Goal: Task Accomplishment & Management: Manage account settings

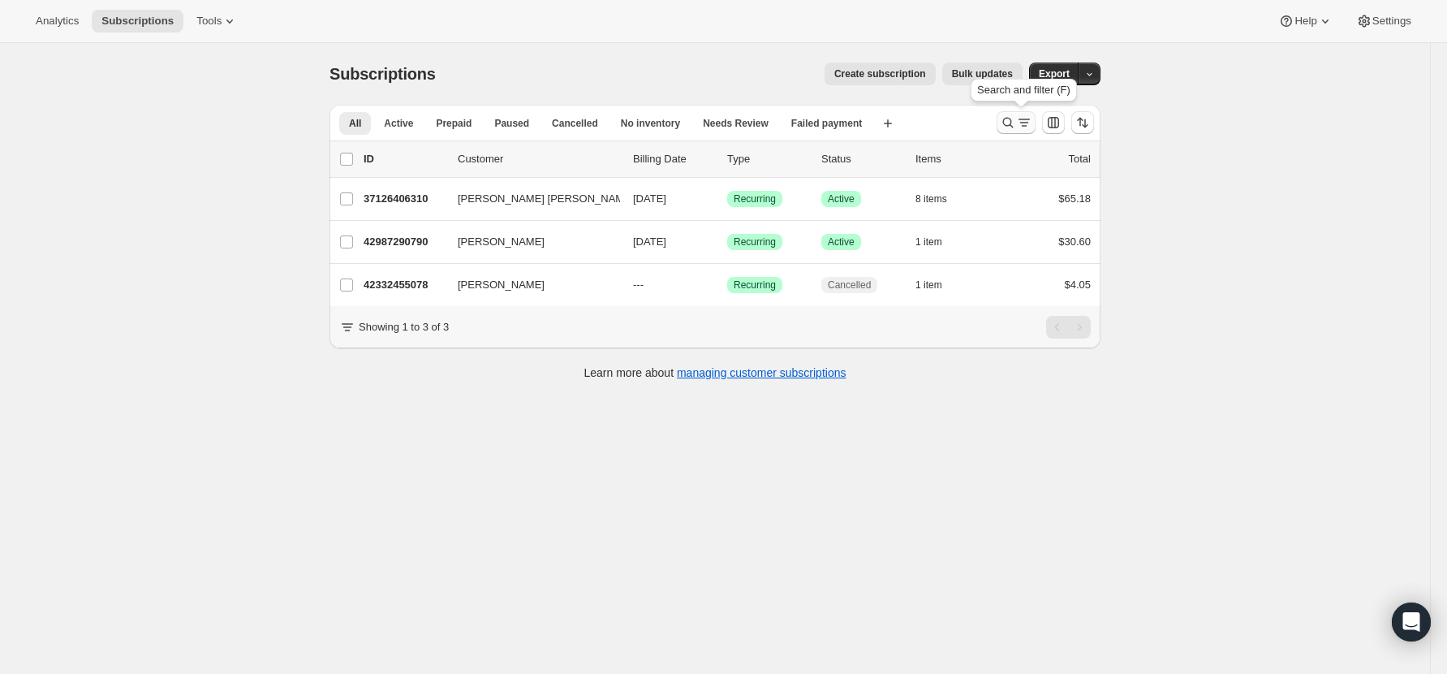
click at [1003, 114] on button "Search and filter results" at bounding box center [1016, 122] width 39 height 23
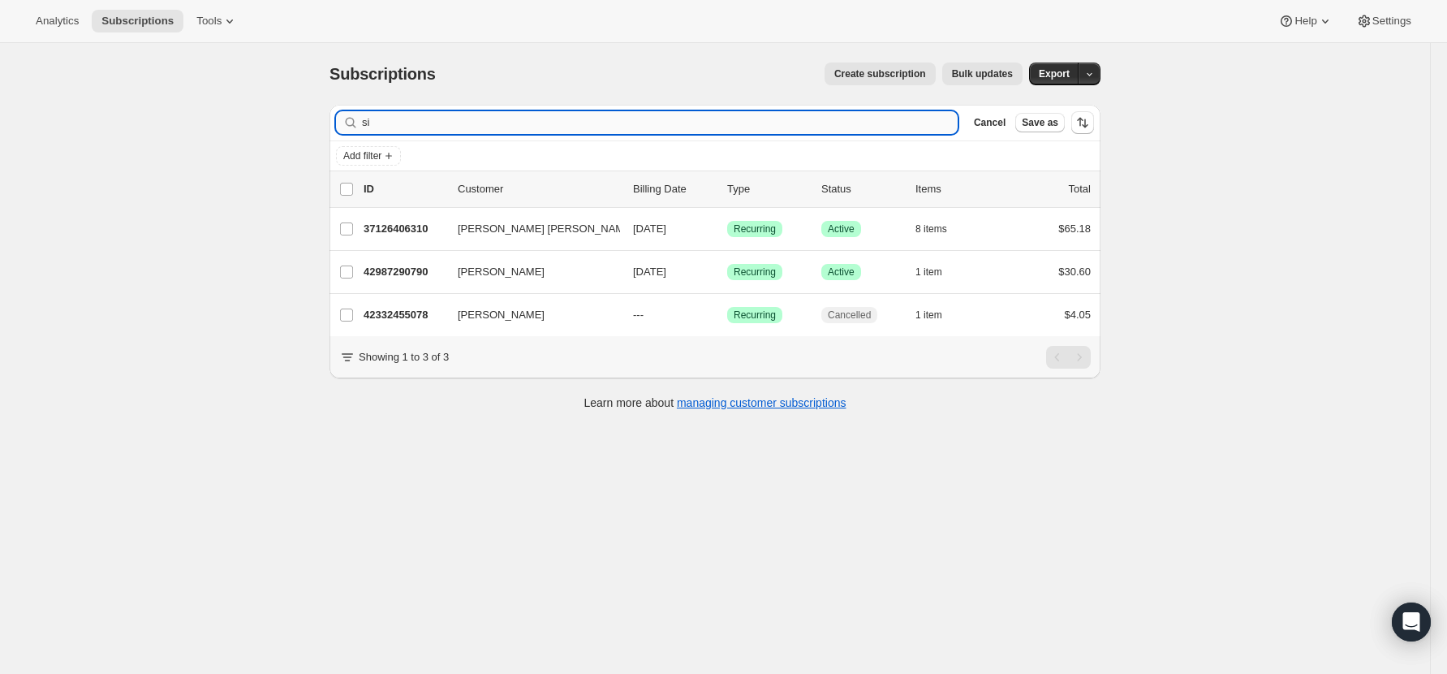
type input "s"
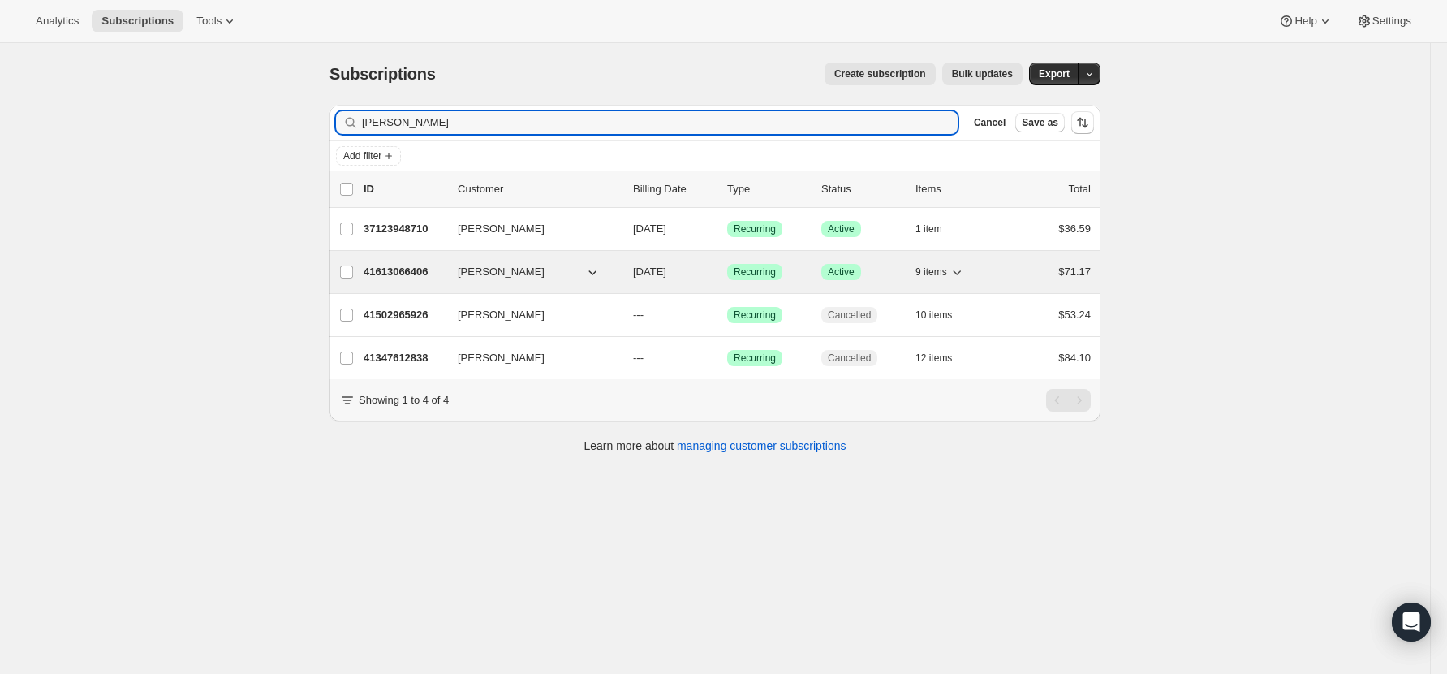
type input "reta"
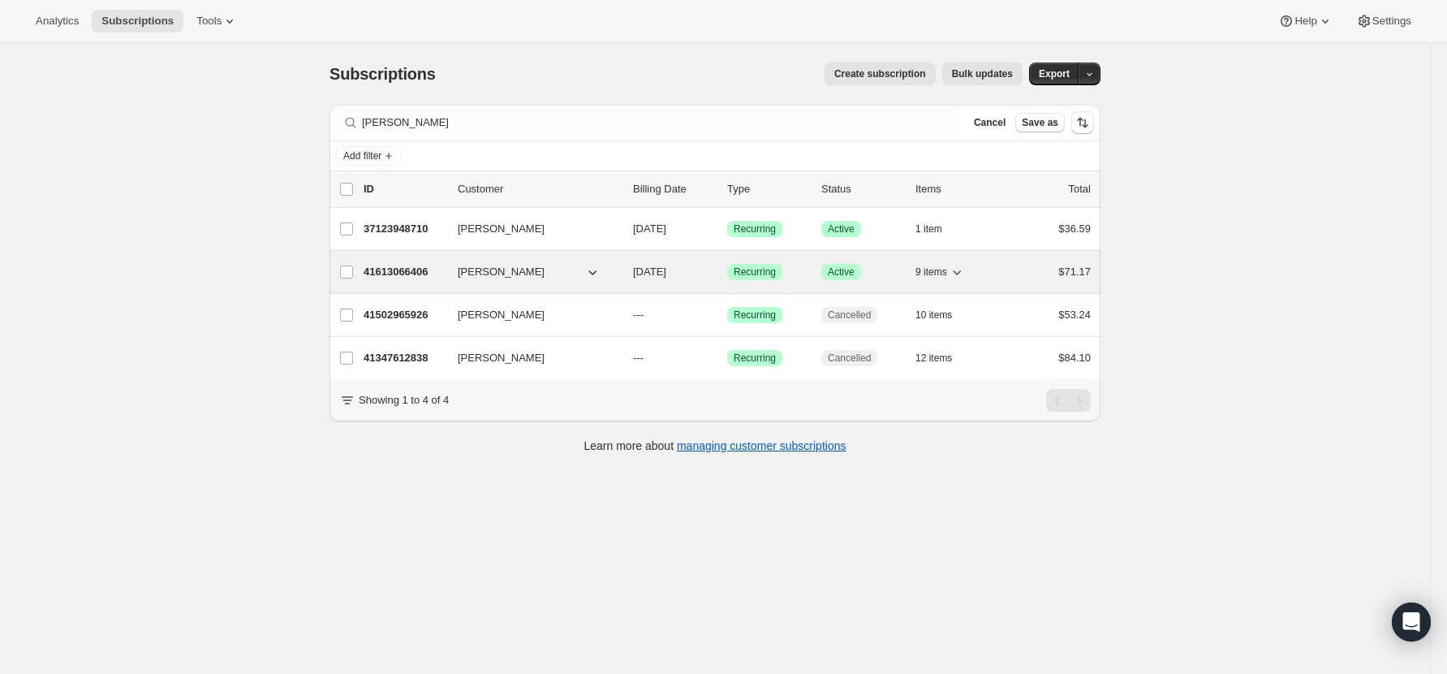
click at [394, 273] on p "41613066406" at bounding box center [404, 272] width 81 height 16
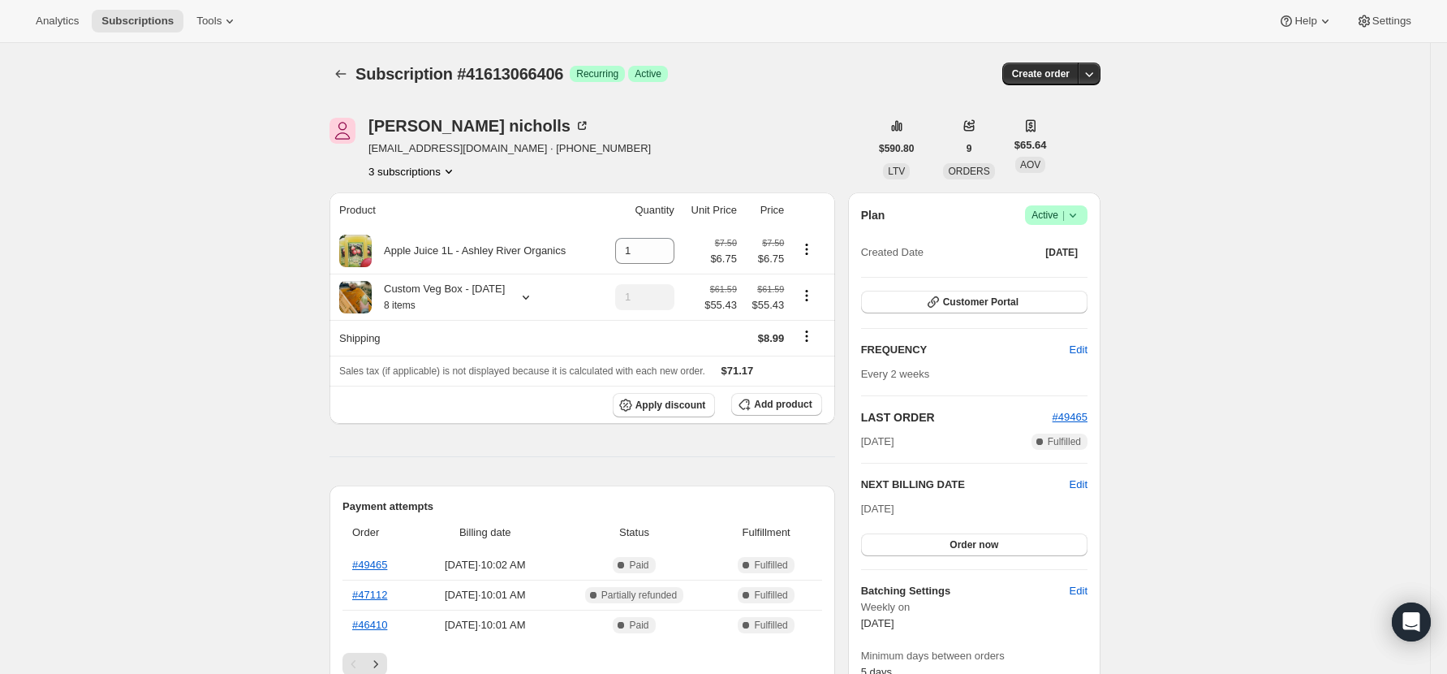
click at [1081, 211] on icon at bounding box center [1073, 215] width 16 height 16
click at [1075, 274] on span "Cancel subscription" at bounding box center [1063, 275] width 92 height 12
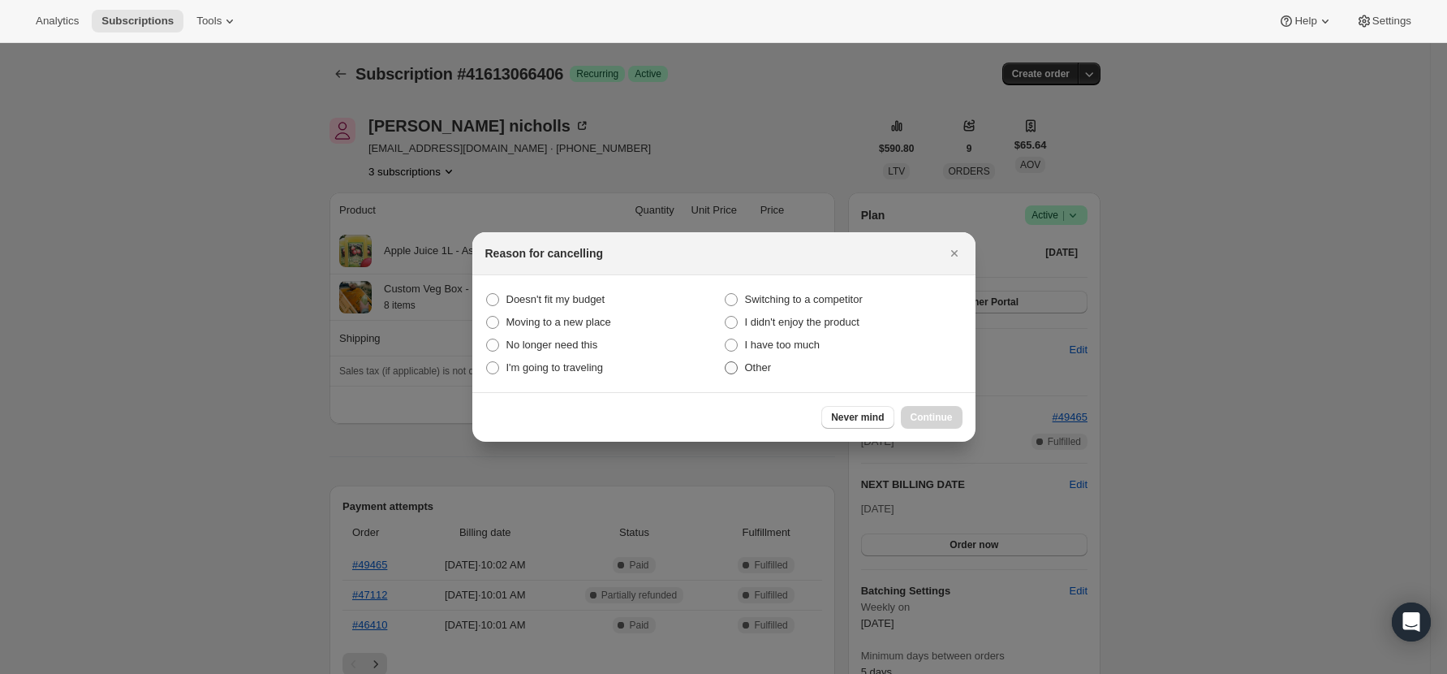
click at [748, 364] on span "Other" at bounding box center [758, 367] width 27 height 12
click at [726, 362] on input "Other" at bounding box center [725, 361] width 1 height 1
radio input "true"
click at [955, 421] on button "Continue" at bounding box center [932, 417] width 62 height 23
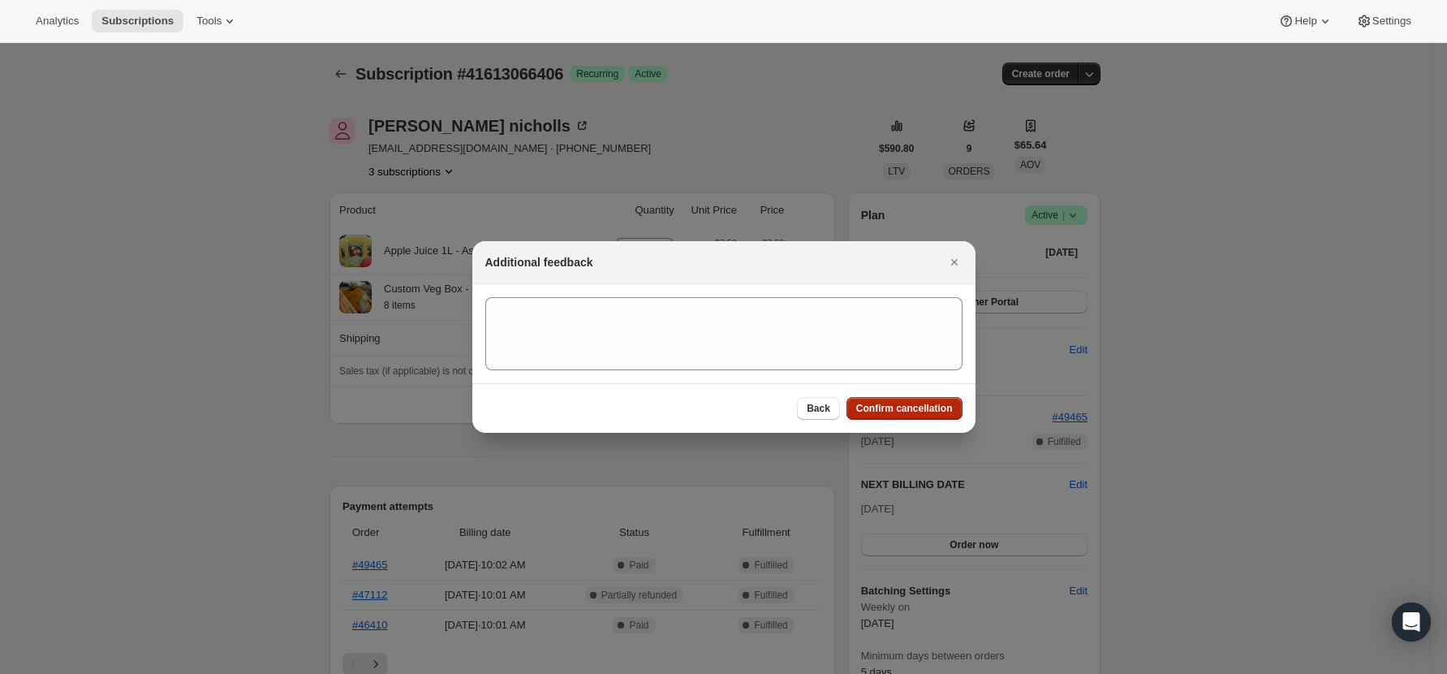
click at [918, 411] on span "Confirm cancellation" at bounding box center [904, 408] width 97 height 13
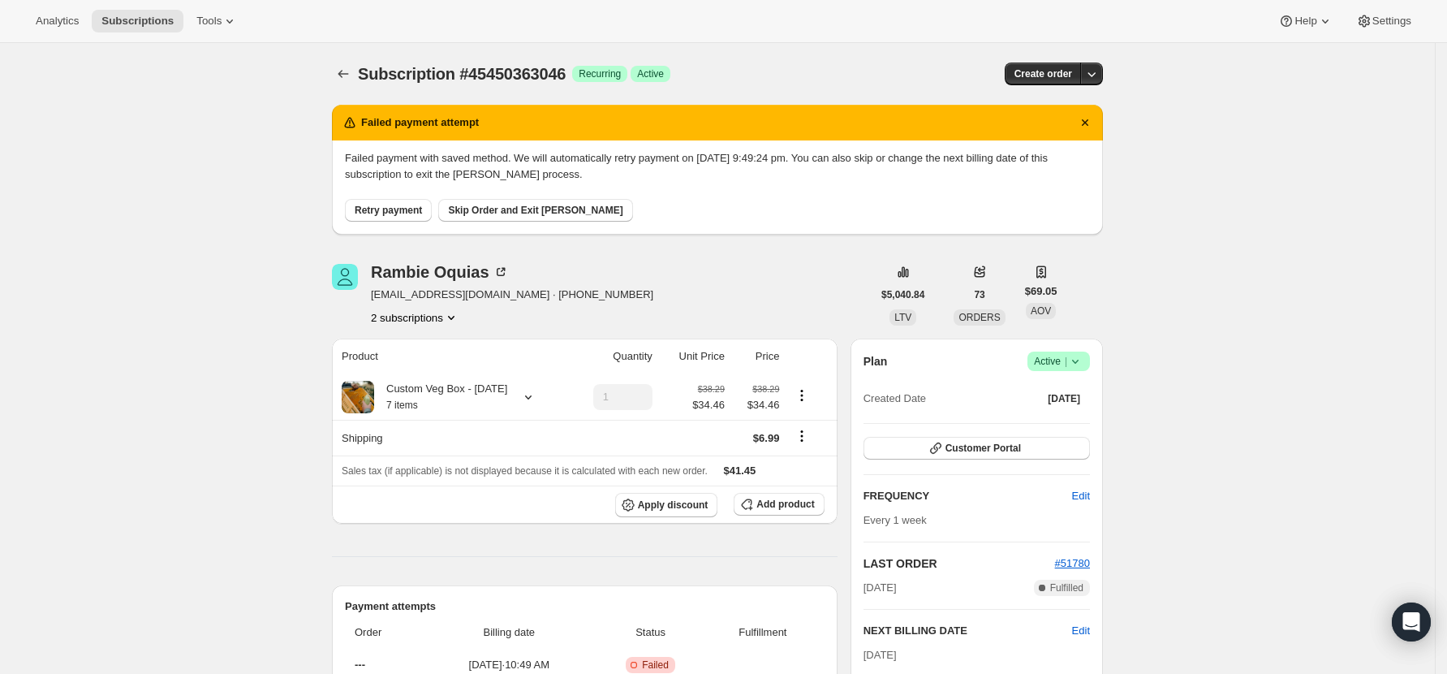
click at [470, 292] on span "[EMAIL_ADDRESS][DOMAIN_NAME] · [PHONE_NUMBER]" at bounding box center [512, 295] width 282 height 16
drag, startPoint x: 476, startPoint y: 295, endPoint x: 370, endPoint y: 300, distance: 105.7
click at [370, 300] on div "[PERSON_NAME] [EMAIL_ADDRESS][DOMAIN_NAME] · [PHONE_NUMBER] 2 subscriptions" at bounding box center [602, 295] width 540 height 62
copy span "[EMAIL_ADDRESS][DOMAIN_NAME]"
click at [539, 213] on span "Skip Order and Exit [PERSON_NAME]" at bounding box center [535, 210] width 175 height 13
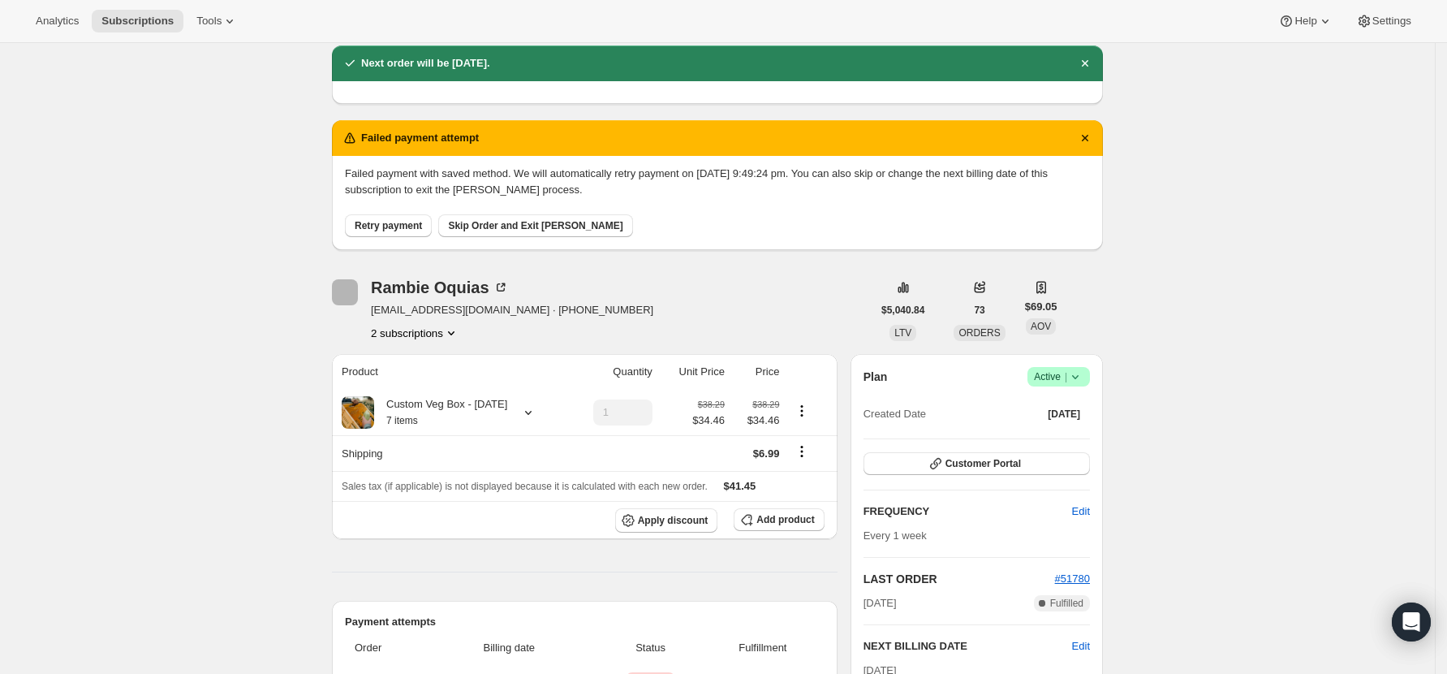
scroll to position [216, 0]
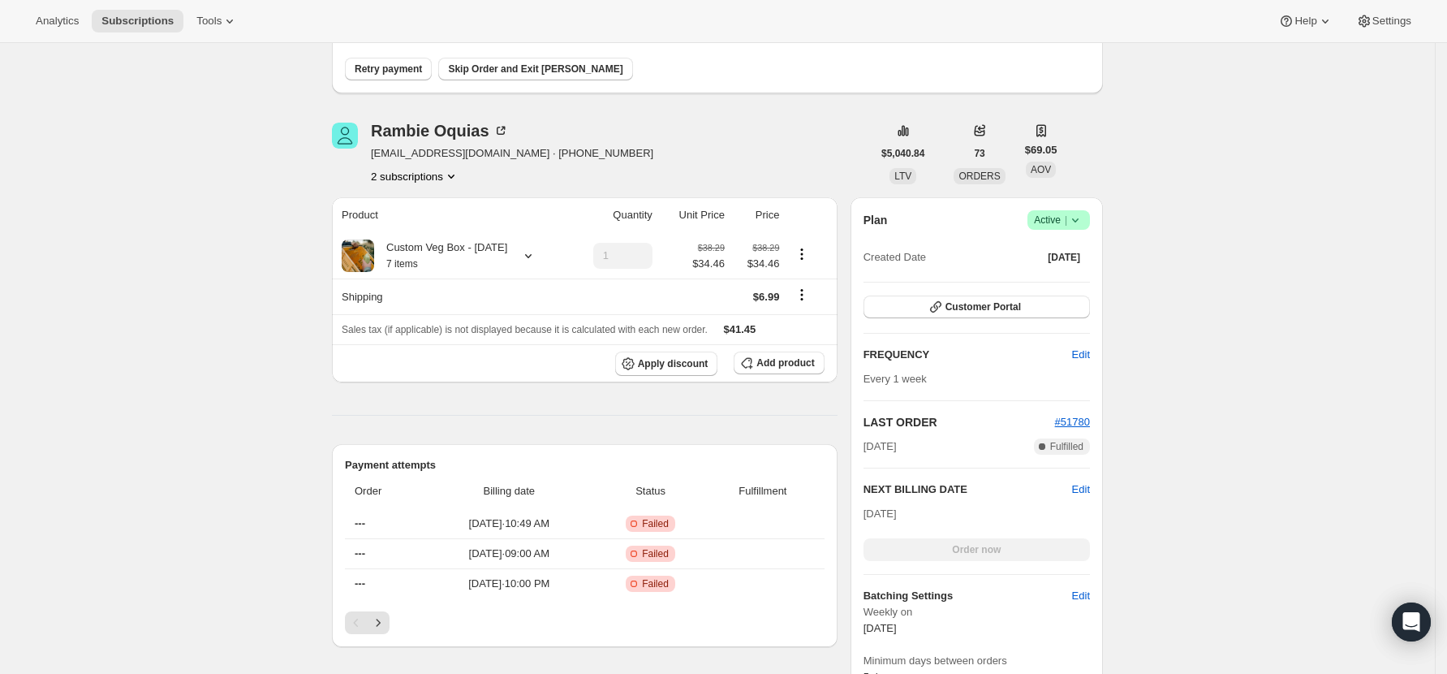
click at [1072, 485] on h2 "NEXT BILLING DATE" at bounding box center [968, 489] width 209 height 16
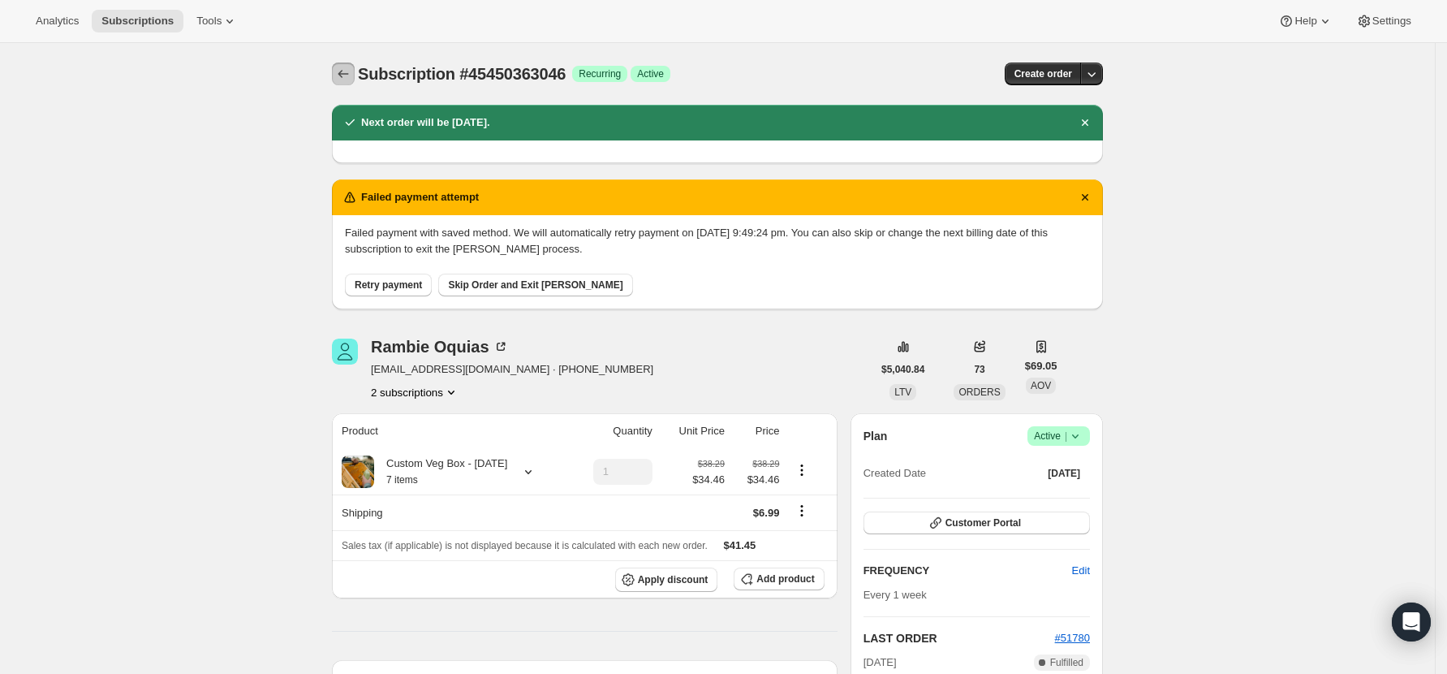
click at [343, 62] on button "Subscriptions" at bounding box center [343, 73] width 23 height 23
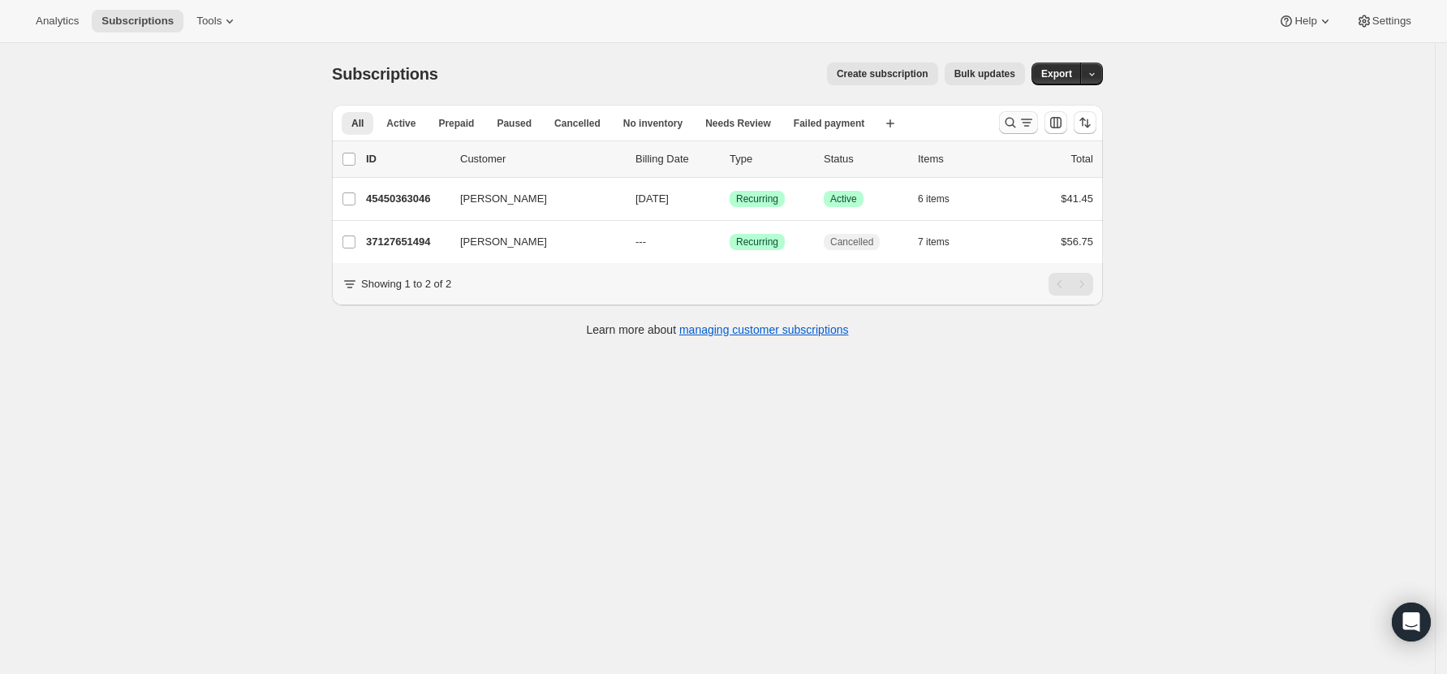
click at [1016, 120] on icon "Search and filter results" at bounding box center [1011, 123] width 11 height 11
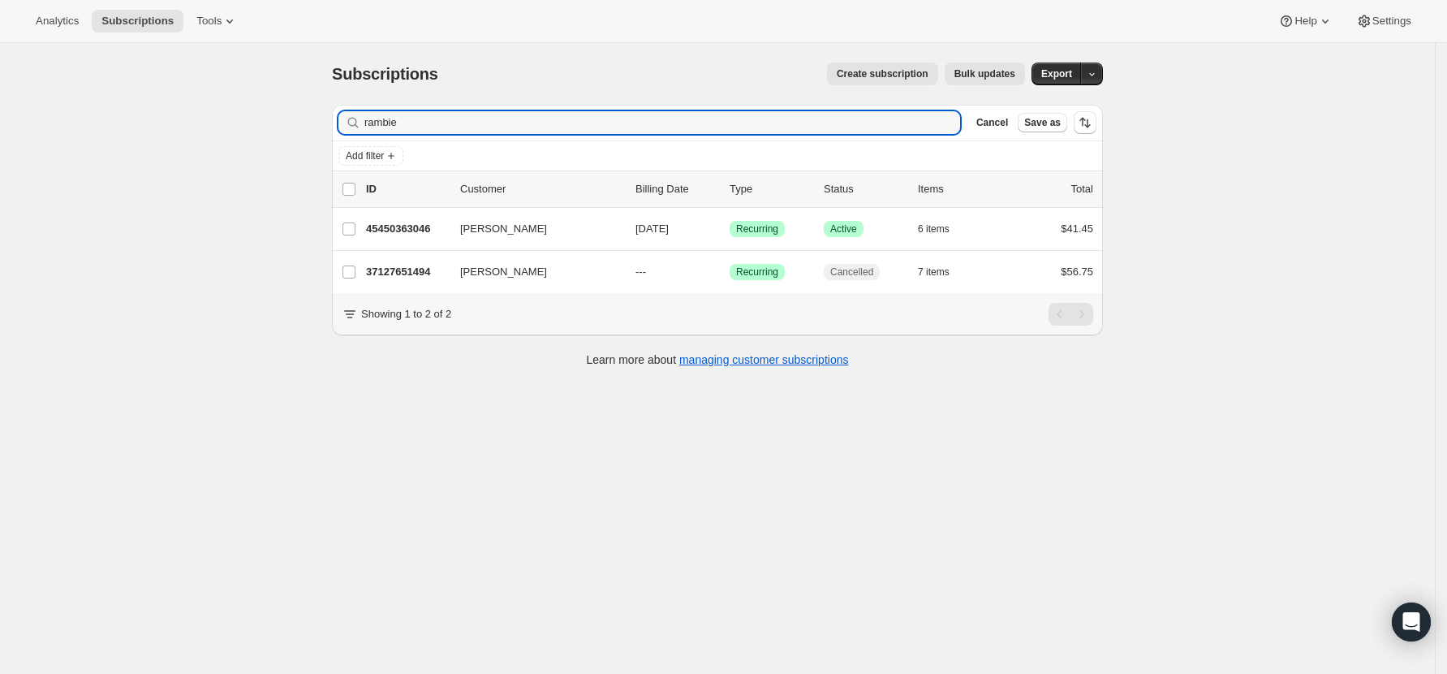
drag, startPoint x: 392, startPoint y: 123, endPoint x: 244, endPoint y: 123, distance: 147.7
click at [245, 123] on div "Subscriptions. This page is ready Subscriptions Create subscription Bulk update…" at bounding box center [717, 380] width 1435 height 674
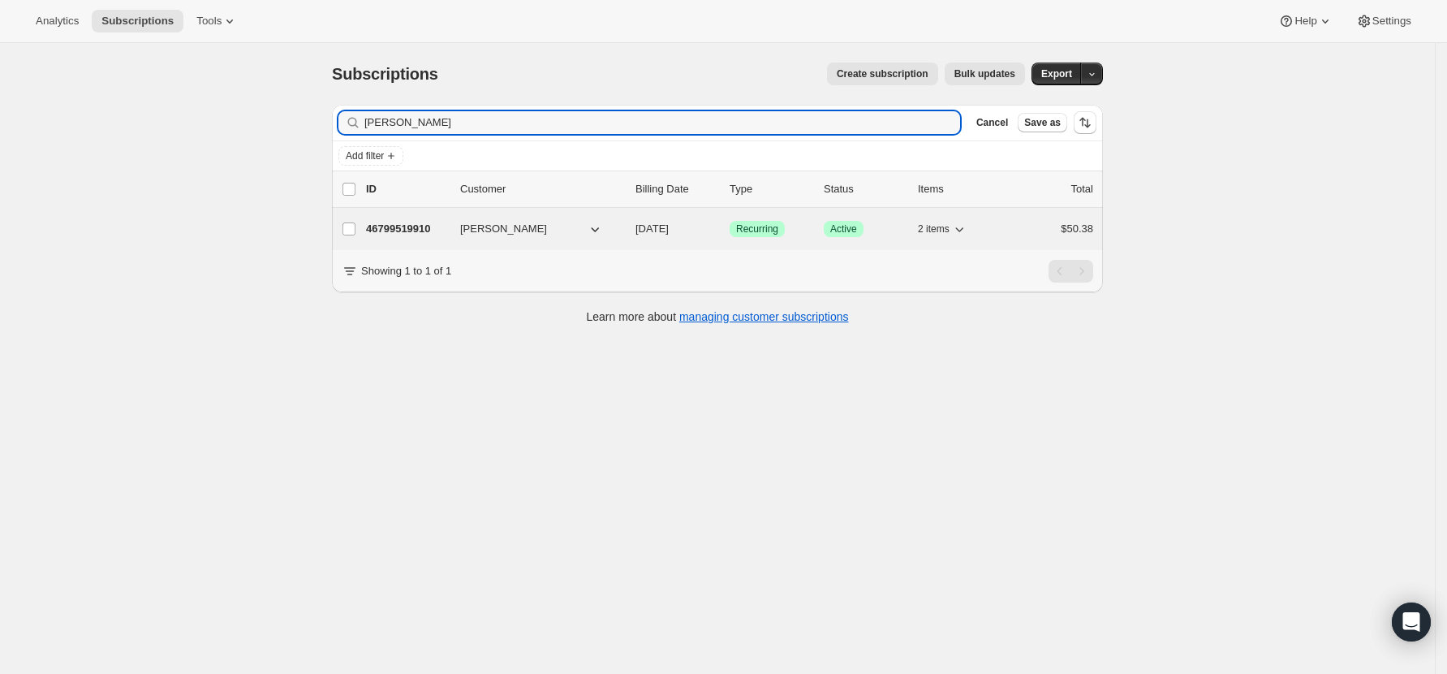
type input "jose"
click at [390, 231] on p "46799519910" at bounding box center [406, 229] width 81 height 16
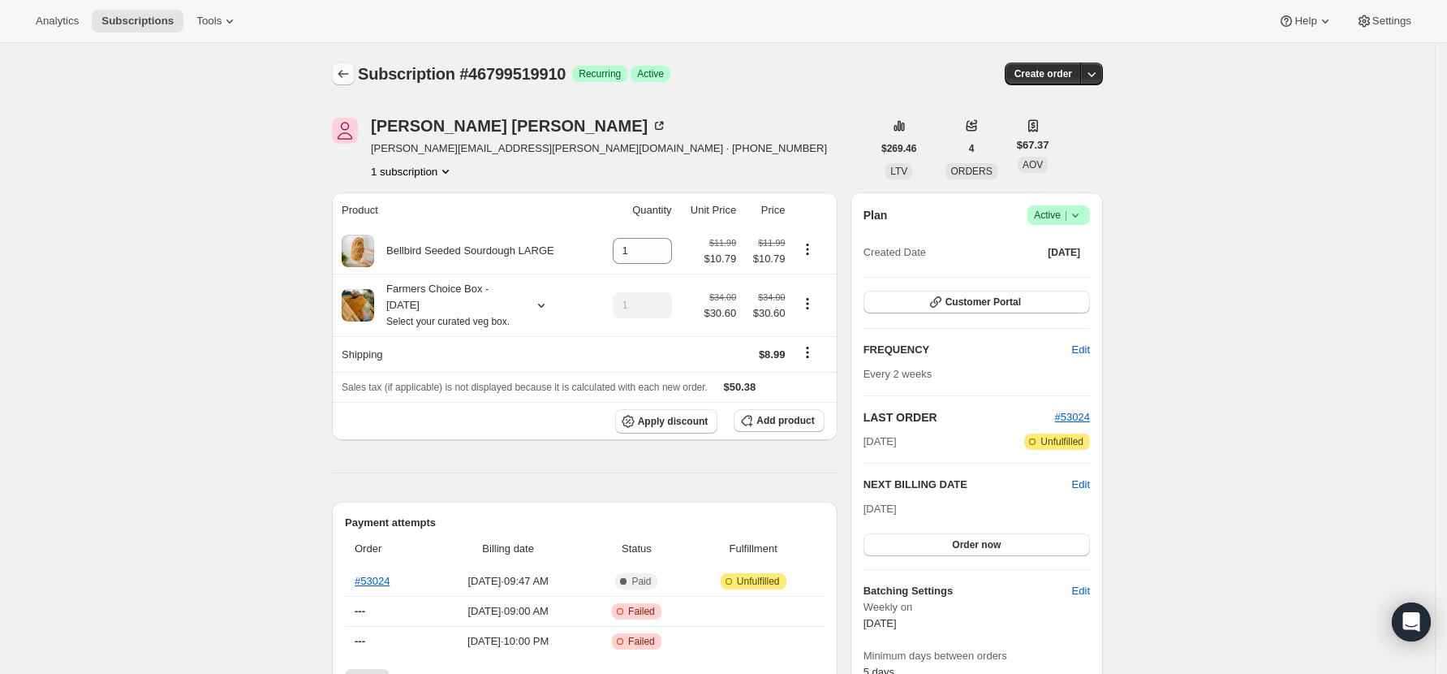
click at [339, 69] on button "Subscriptions" at bounding box center [343, 73] width 23 height 23
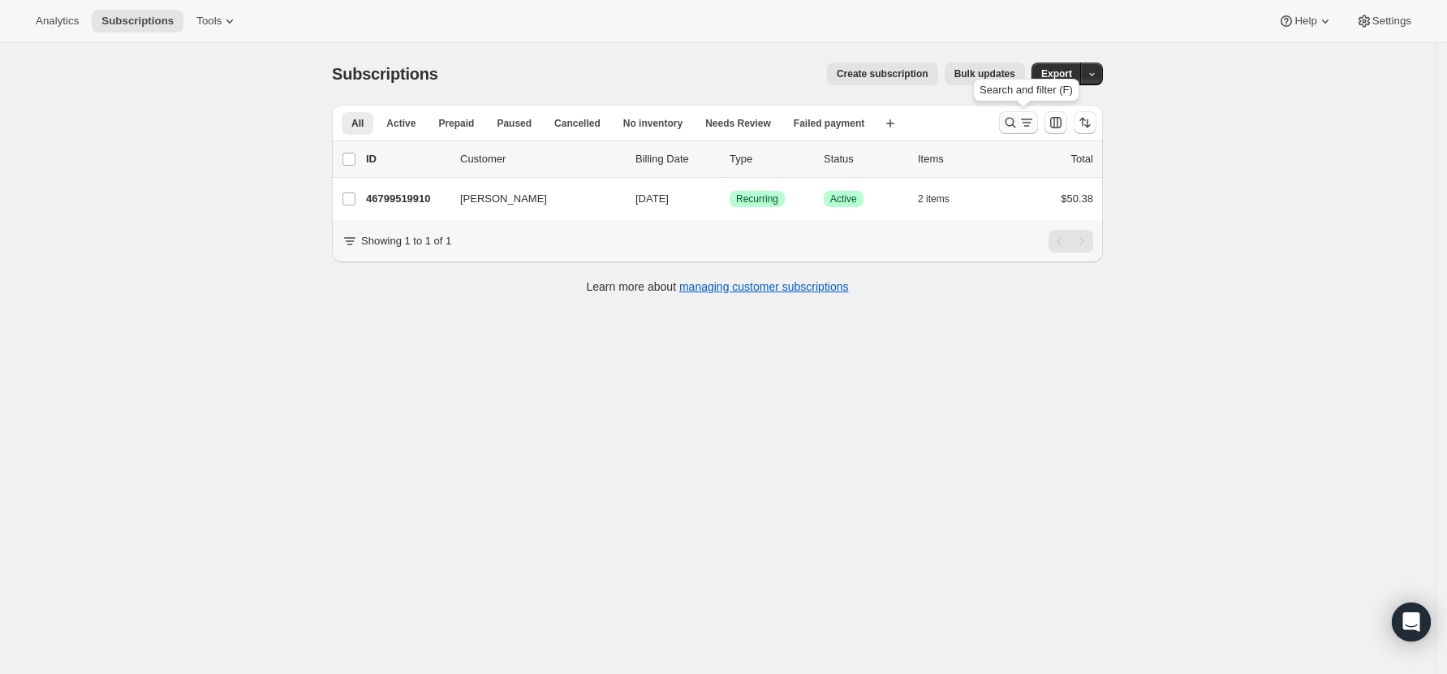
click at [1018, 121] on icon "Search and filter results" at bounding box center [1010, 122] width 16 height 16
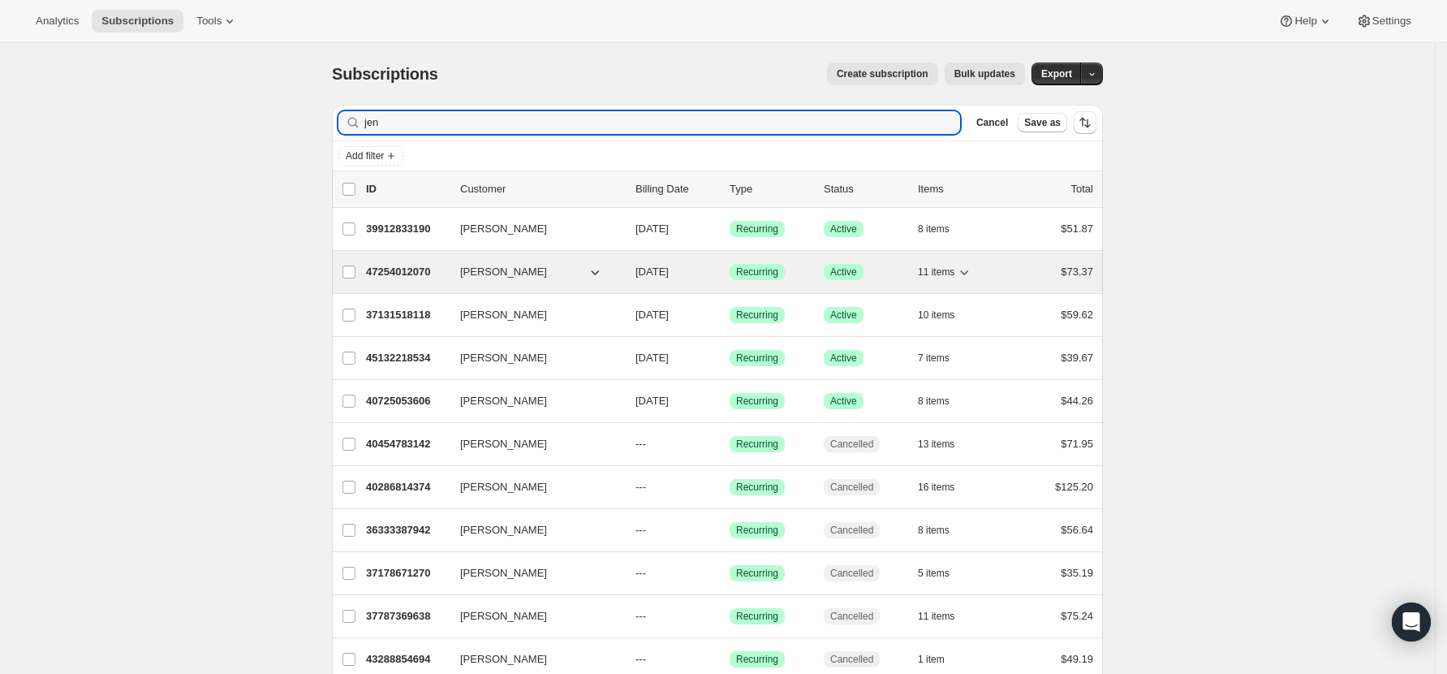
type input "jen"
click at [422, 268] on p "47254012070" at bounding box center [406, 272] width 81 height 16
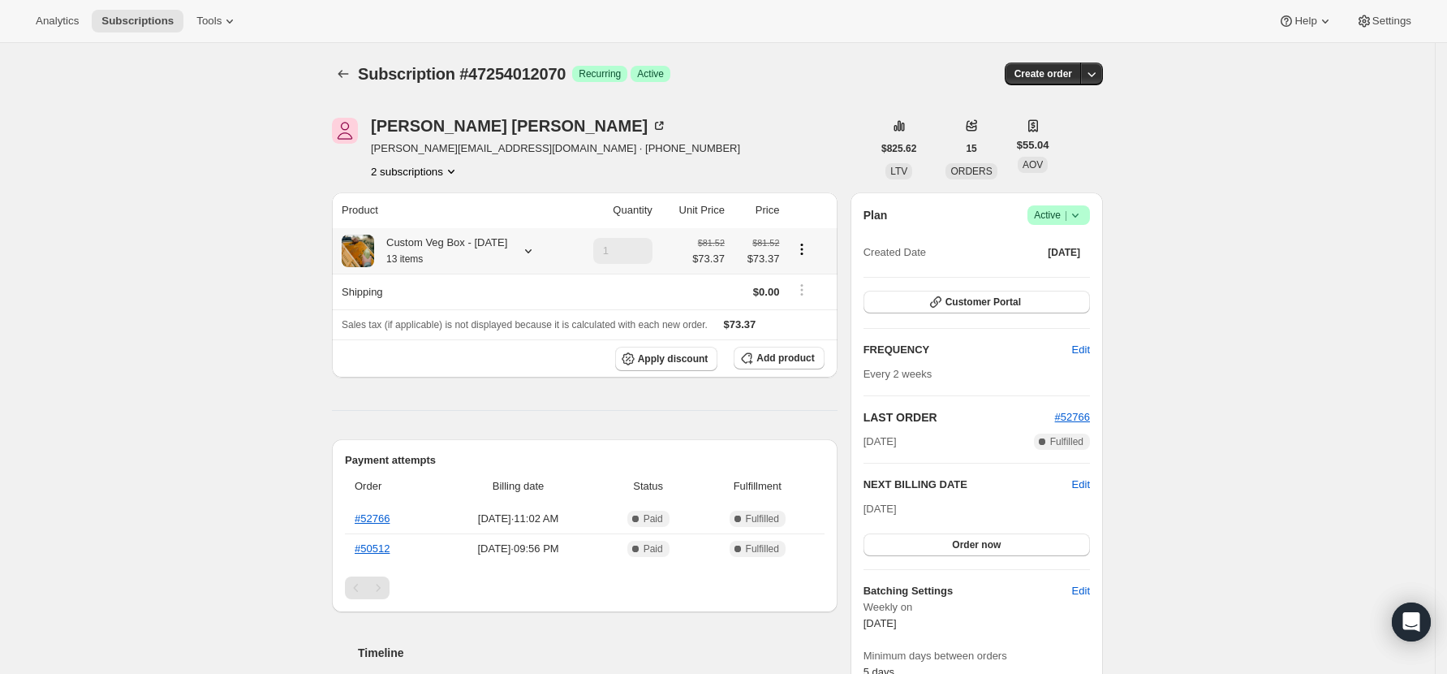
click at [524, 249] on icon at bounding box center [528, 251] width 16 height 16
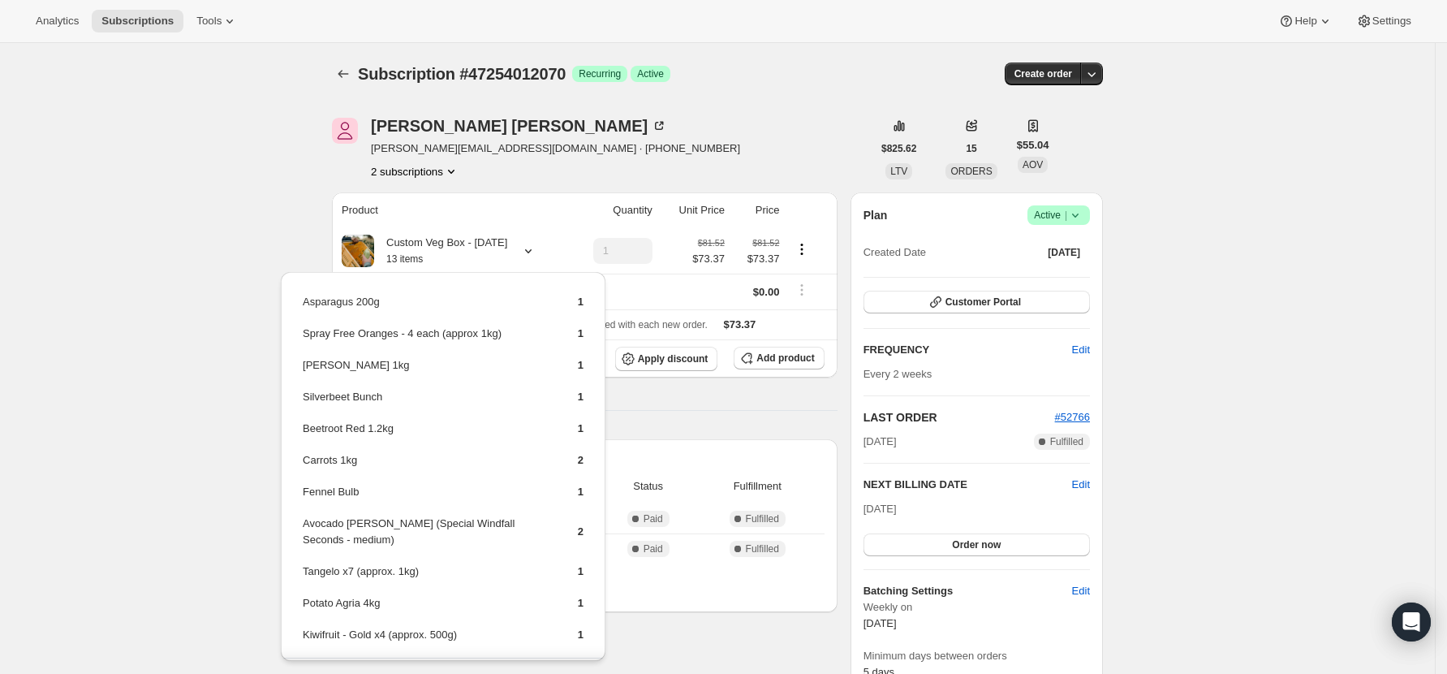
click at [450, 179] on icon "Product actions" at bounding box center [451, 171] width 16 height 16
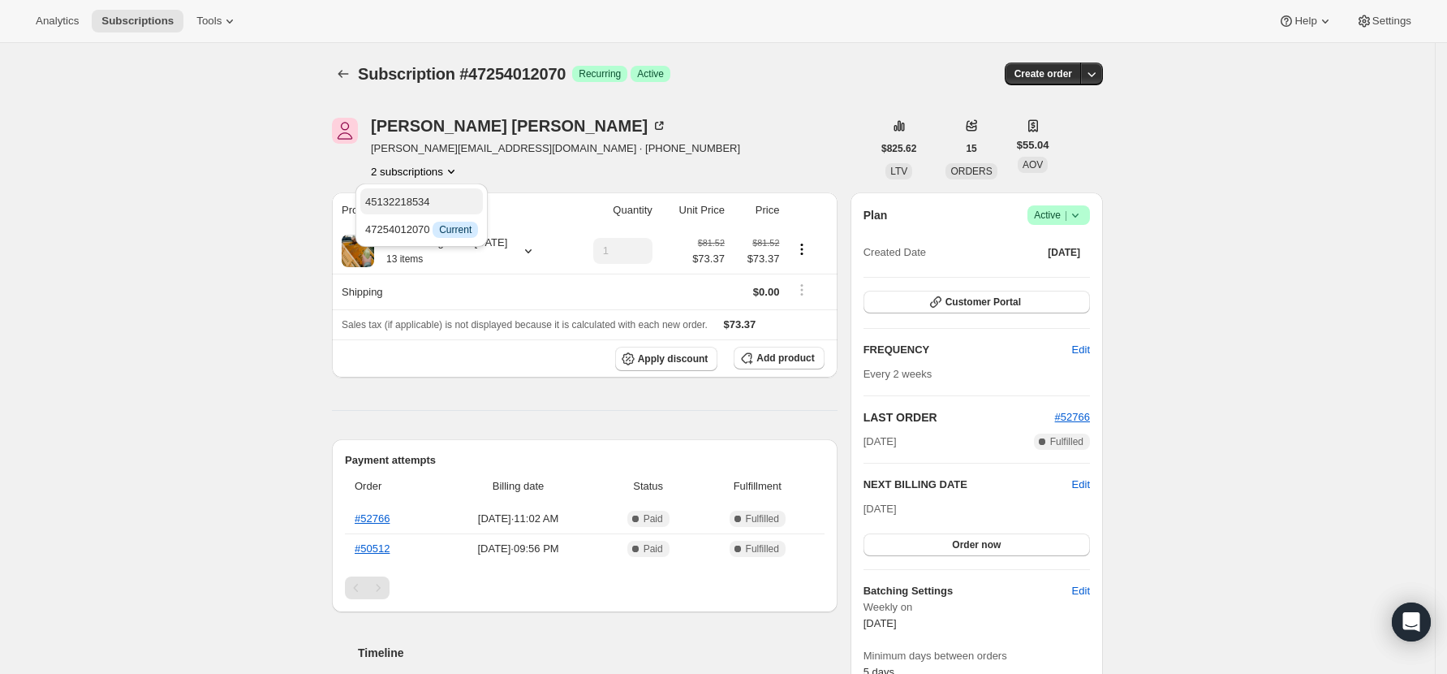
click at [458, 200] on span "45132218534" at bounding box center [421, 202] width 113 height 16
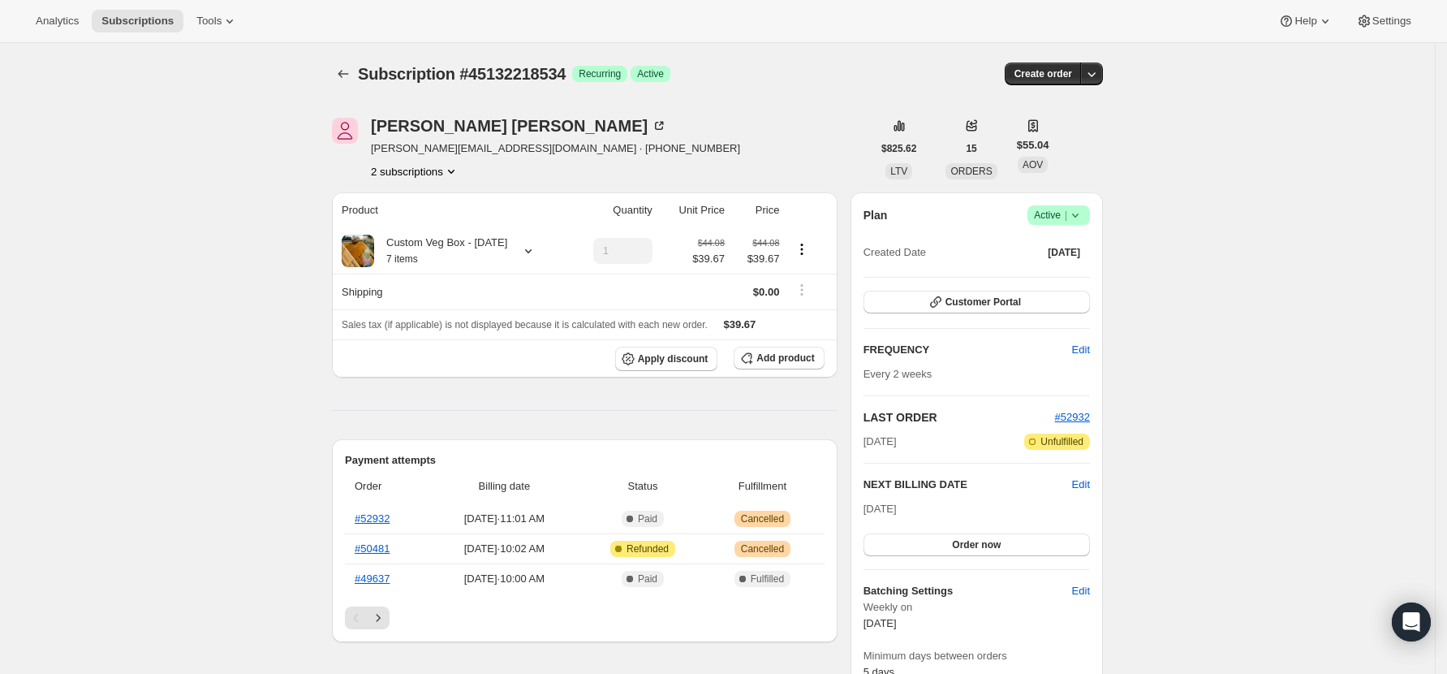
click at [1090, 222] on span "Success Active |" at bounding box center [1059, 214] width 62 height 19
click at [1088, 269] on span "Cancel subscription" at bounding box center [1065, 275] width 92 height 12
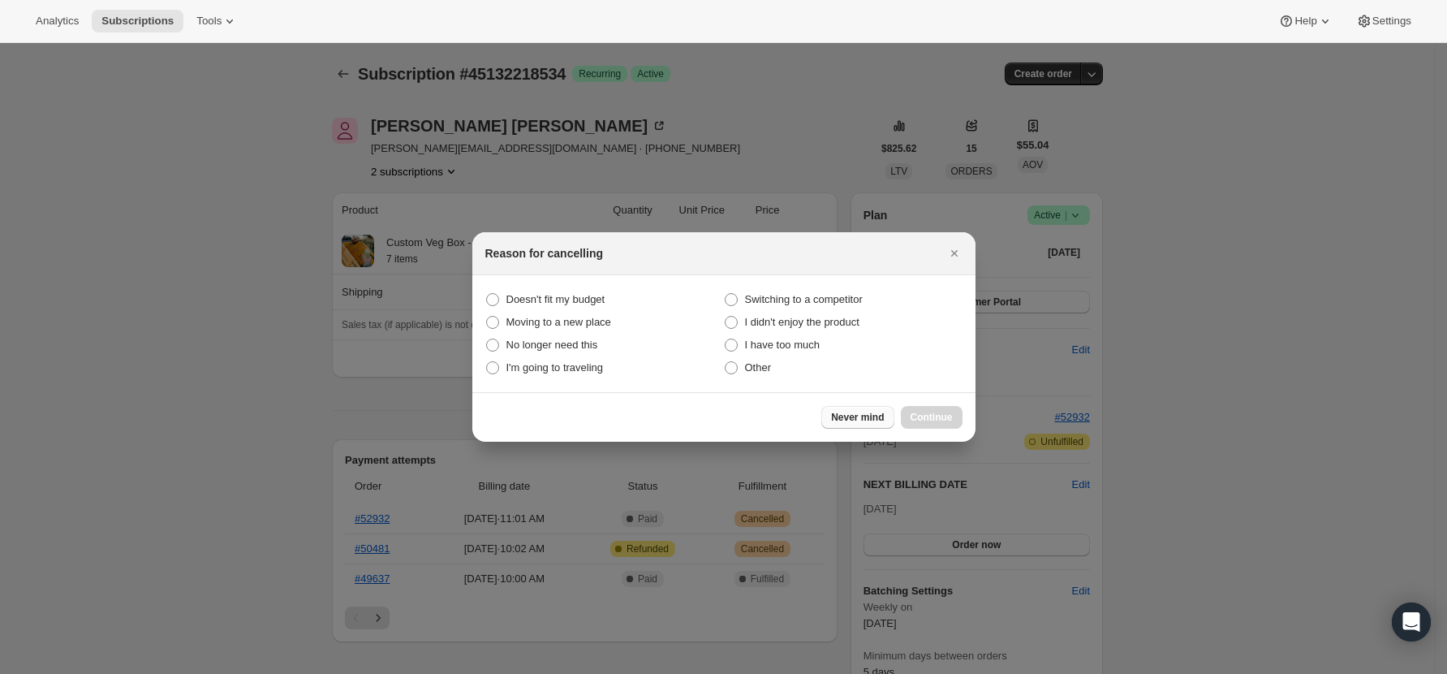
click at [854, 423] on span "Never mind" at bounding box center [857, 417] width 53 height 13
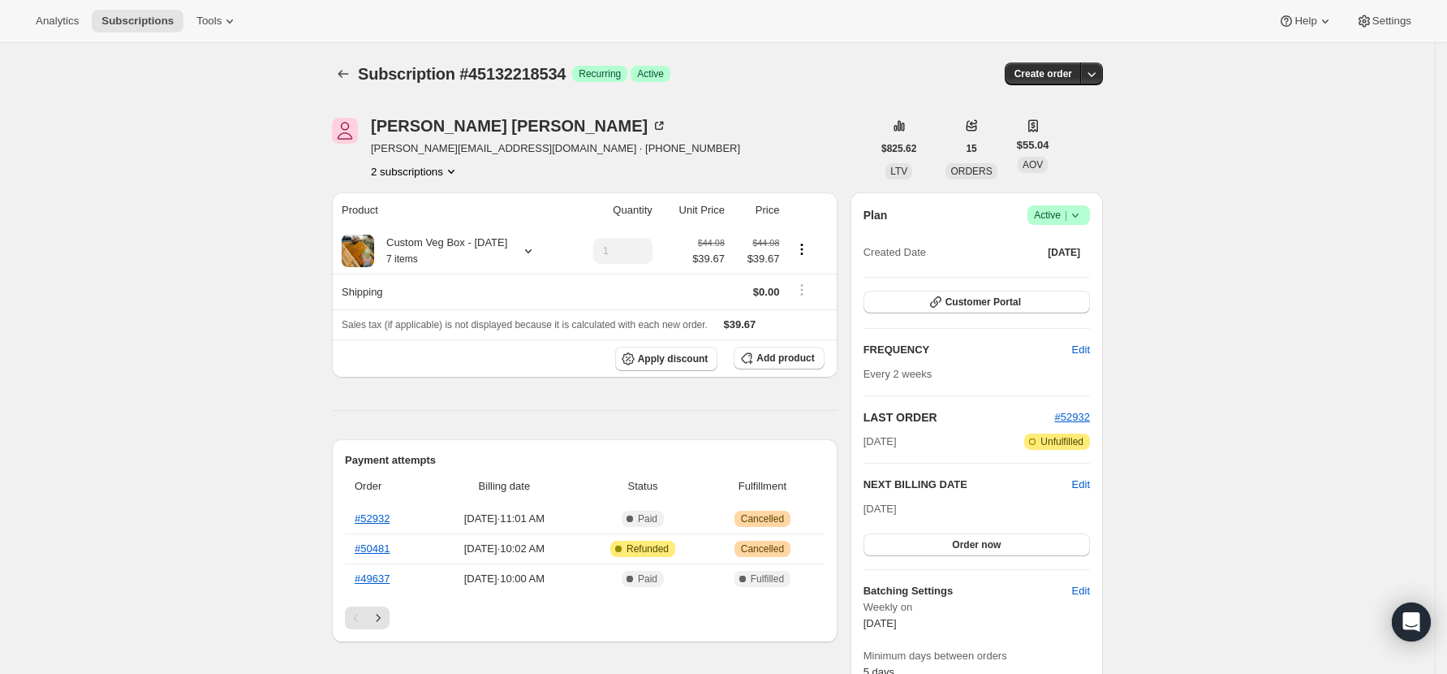
click at [1090, 209] on span "Success Active |" at bounding box center [1059, 214] width 62 height 19
click at [1092, 277] on span "Cancel subscription" at bounding box center [1065, 275] width 92 height 12
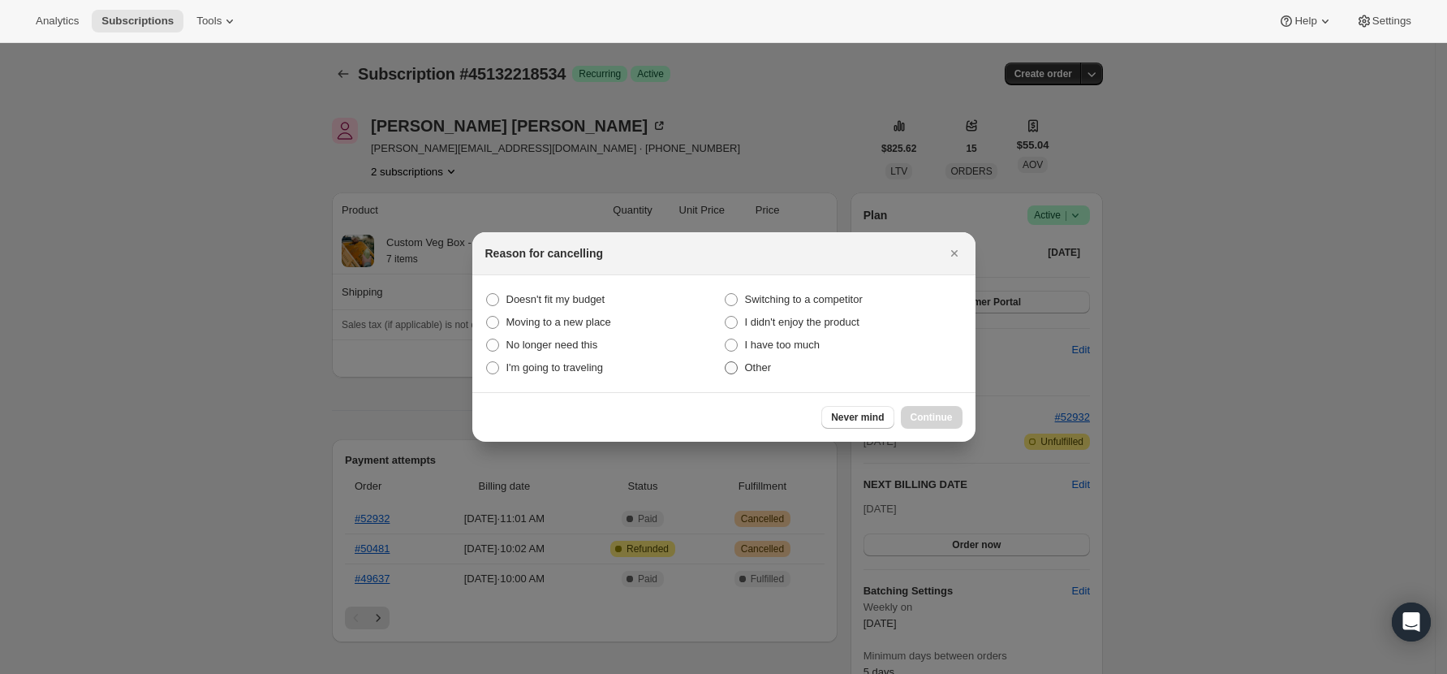
click at [735, 370] on span ":rke:" at bounding box center [731, 367] width 13 height 13
click at [726, 362] on input "Other" at bounding box center [725, 361] width 1 height 1
radio input "true"
click at [937, 418] on span "Continue" at bounding box center [932, 417] width 42 height 13
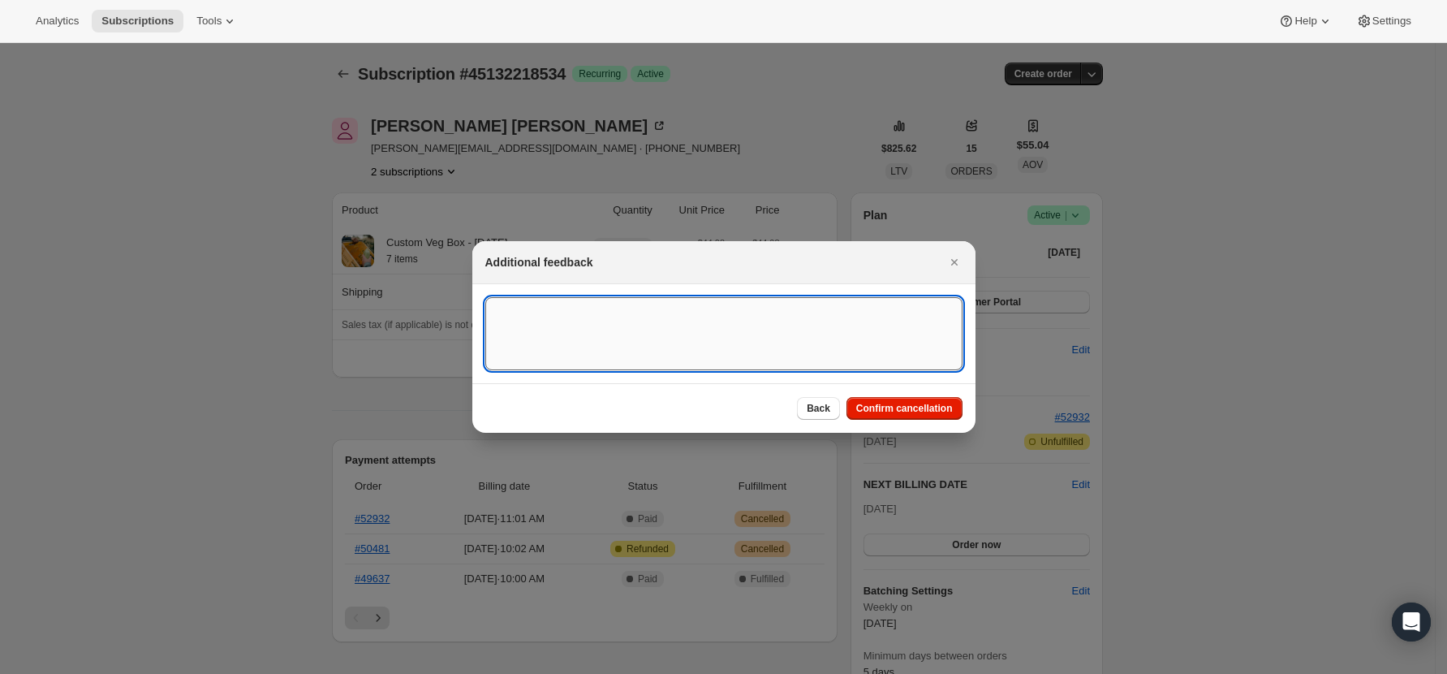
click at [684, 325] on textarea ":rke:" at bounding box center [723, 333] width 477 height 73
type textarea "Admin cancel - two active subscriptions"
click at [940, 423] on div "Back Confirm cancellation" at bounding box center [723, 408] width 503 height 50
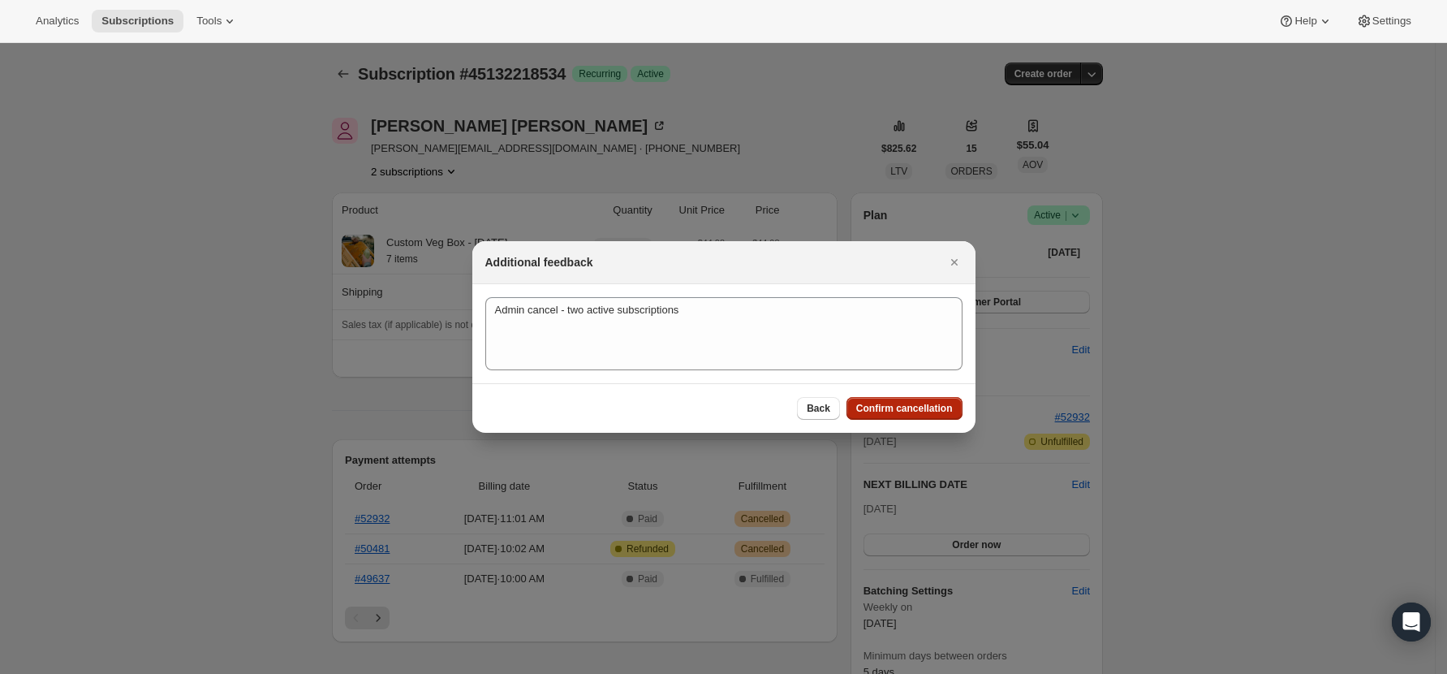
click at [940, 412] on span "Confirm cancellation" at bounding box center [904, 408] width 97 height 13
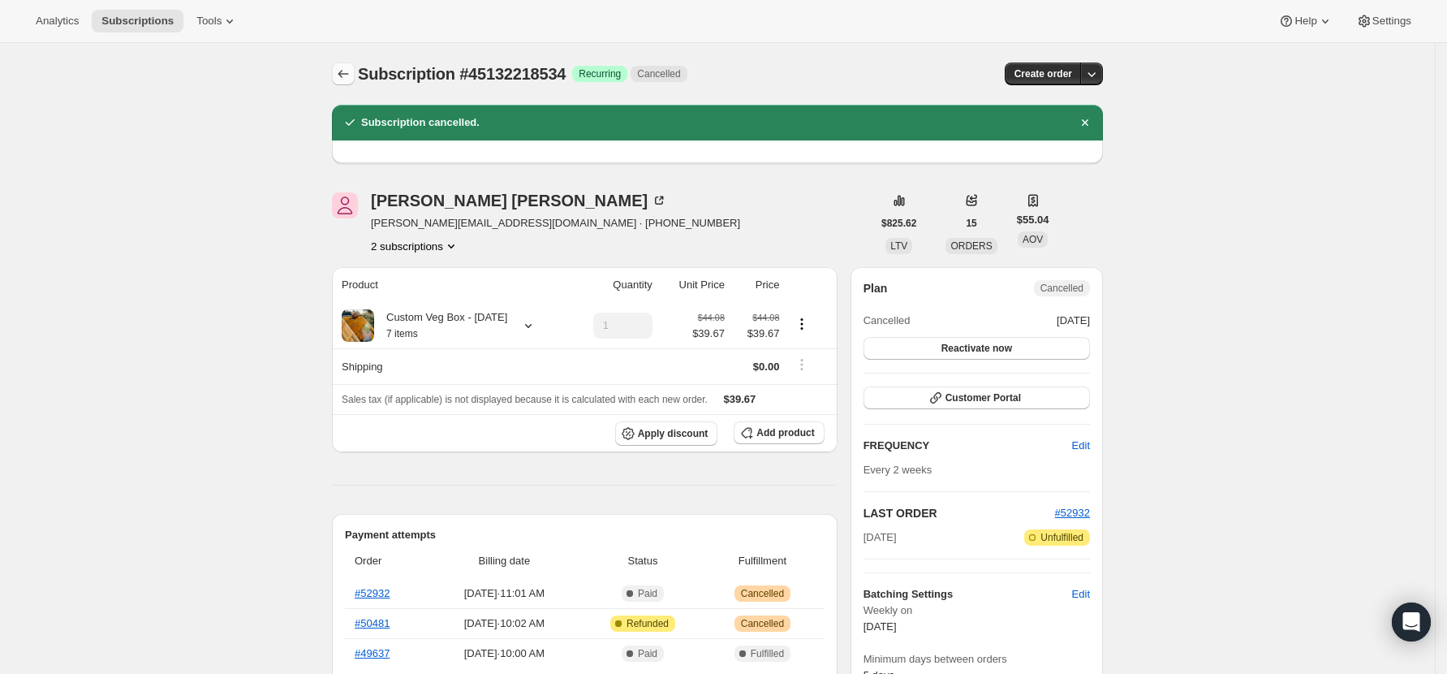
click at [347, 71] on icon "Subscriptions" at bounding box center [343, 74] width 11 height 8
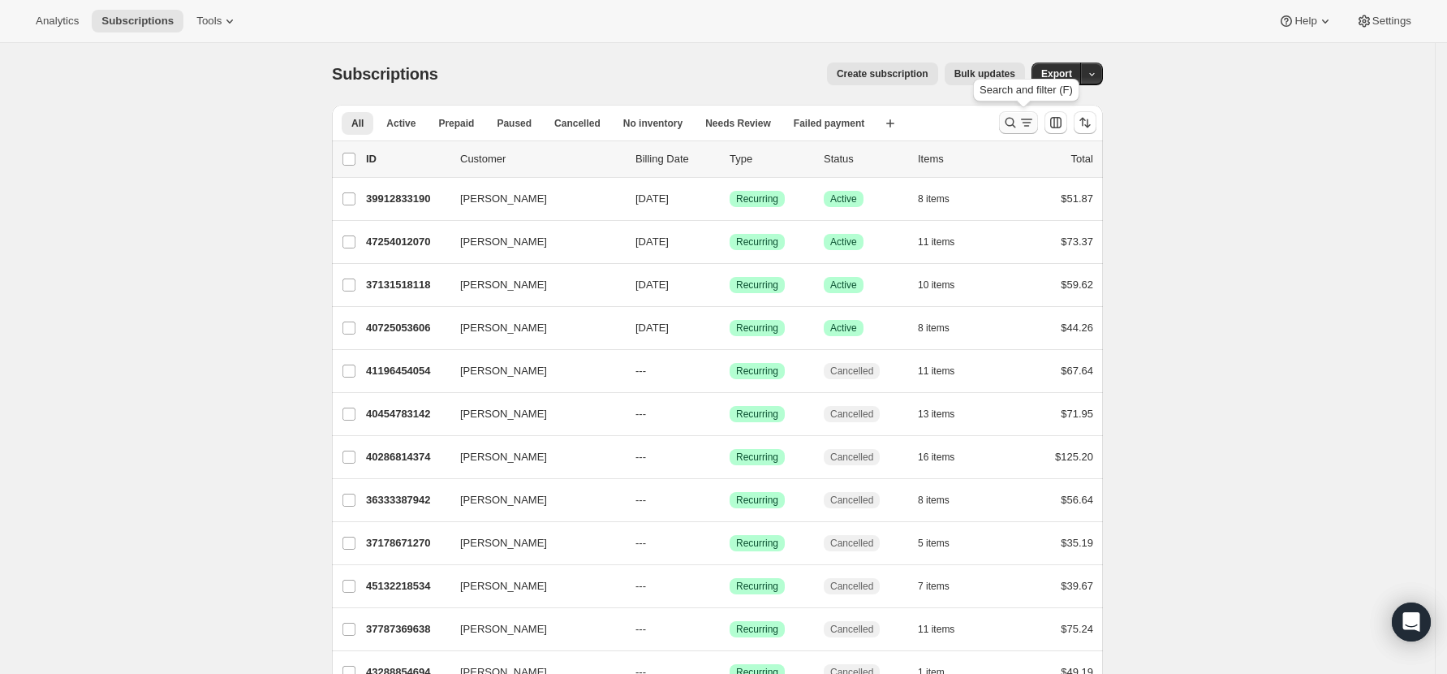
click at [1016, 122] on icon "Search and filter results" at bounding box center [1010, 122] width 16 height 16
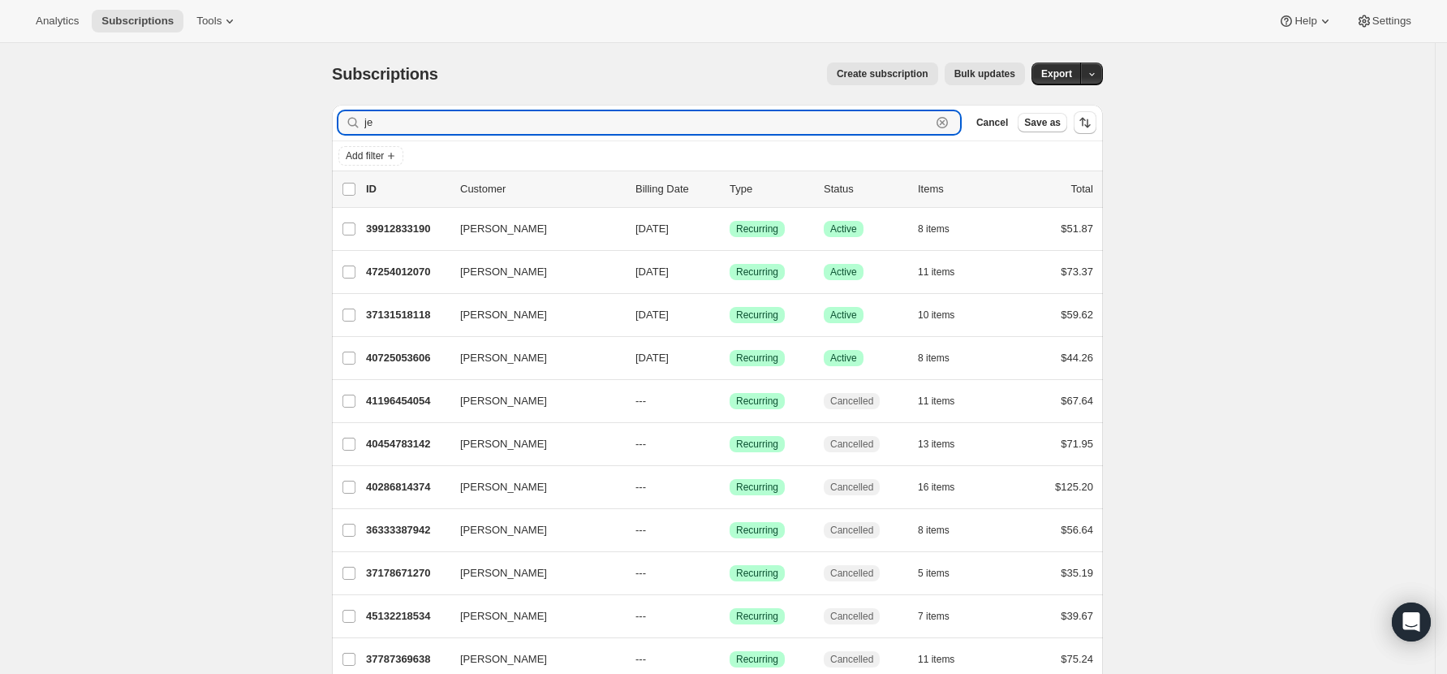
type input "j"
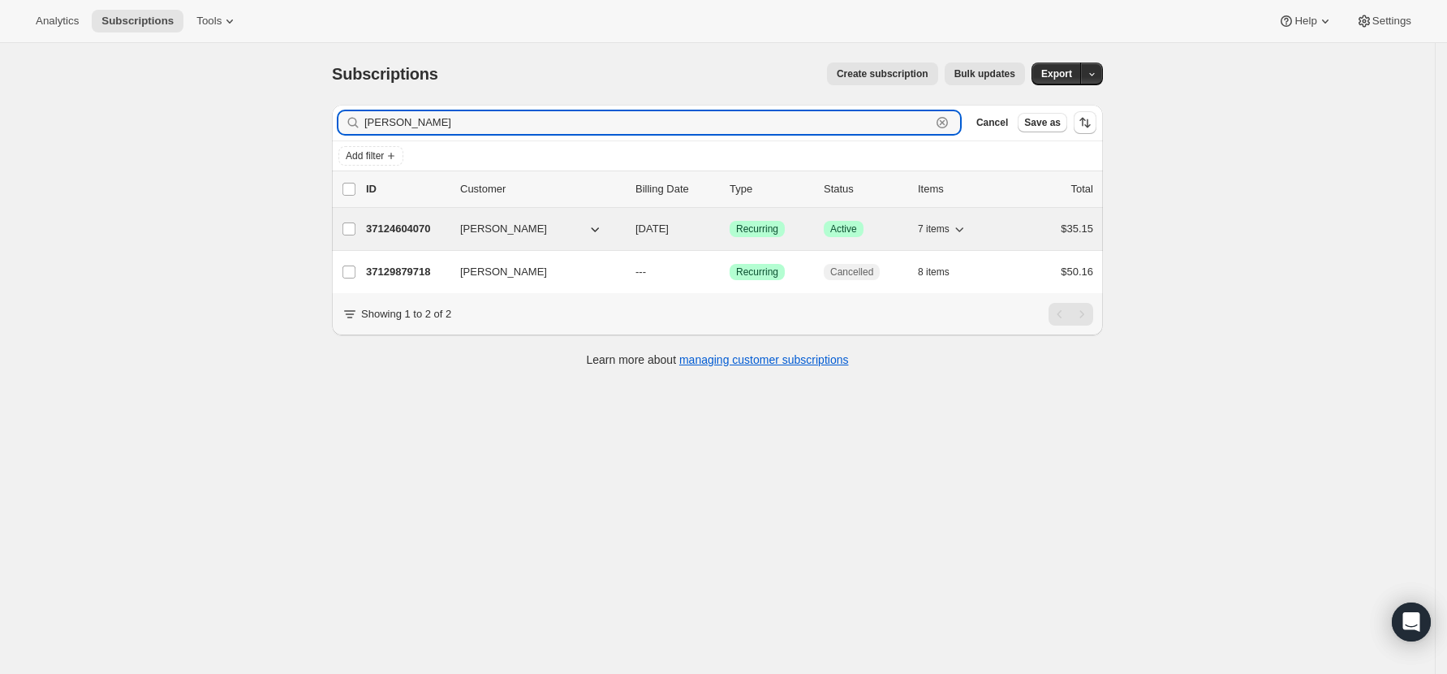
type input "[PERSON_NAME]"
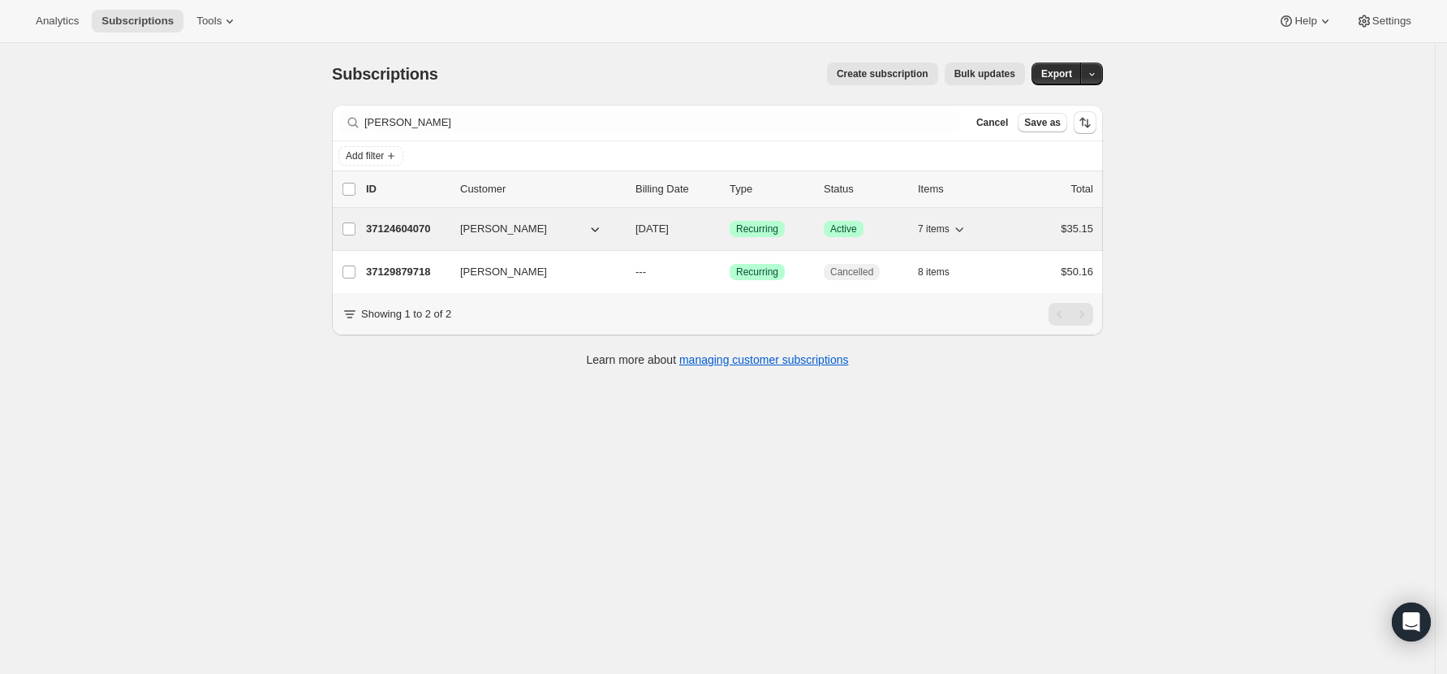
click at [396, 228] on p "37124604070" at bounding box center [406, 229] width 81 height 16
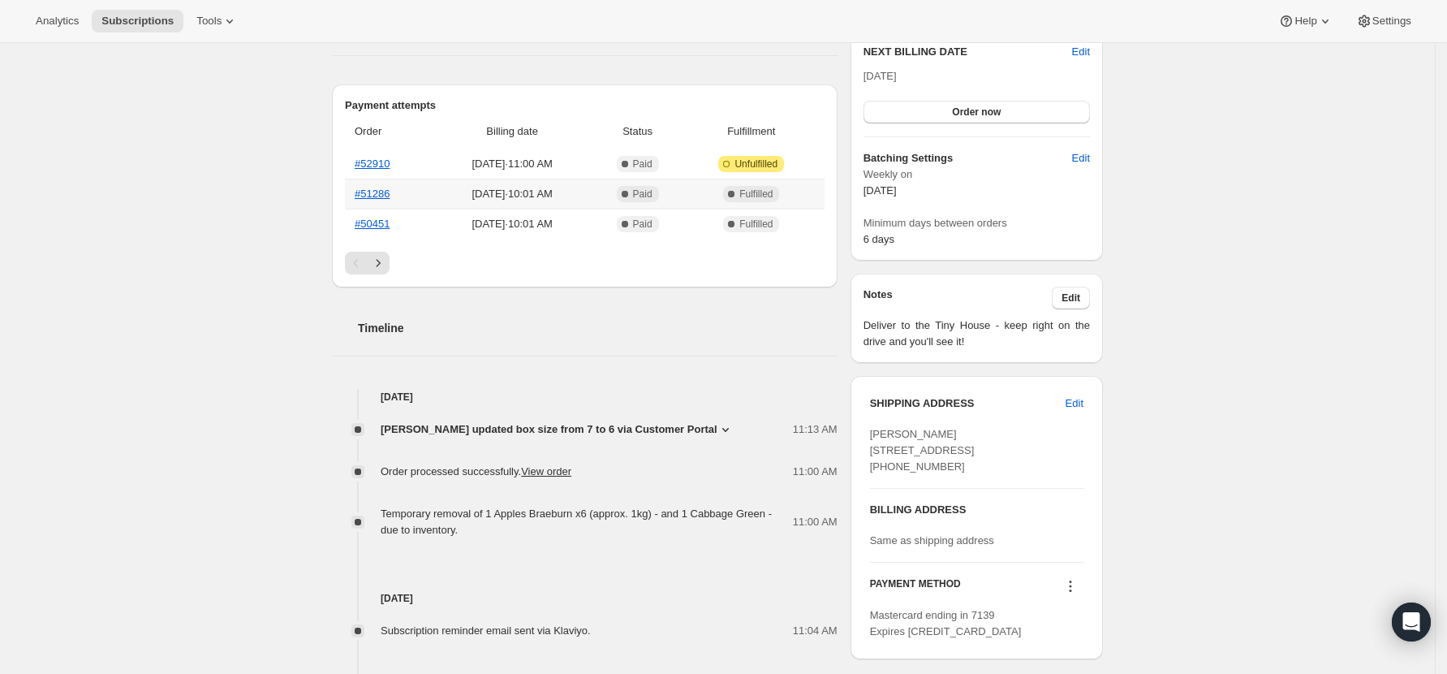
scroll to position [541, 0]
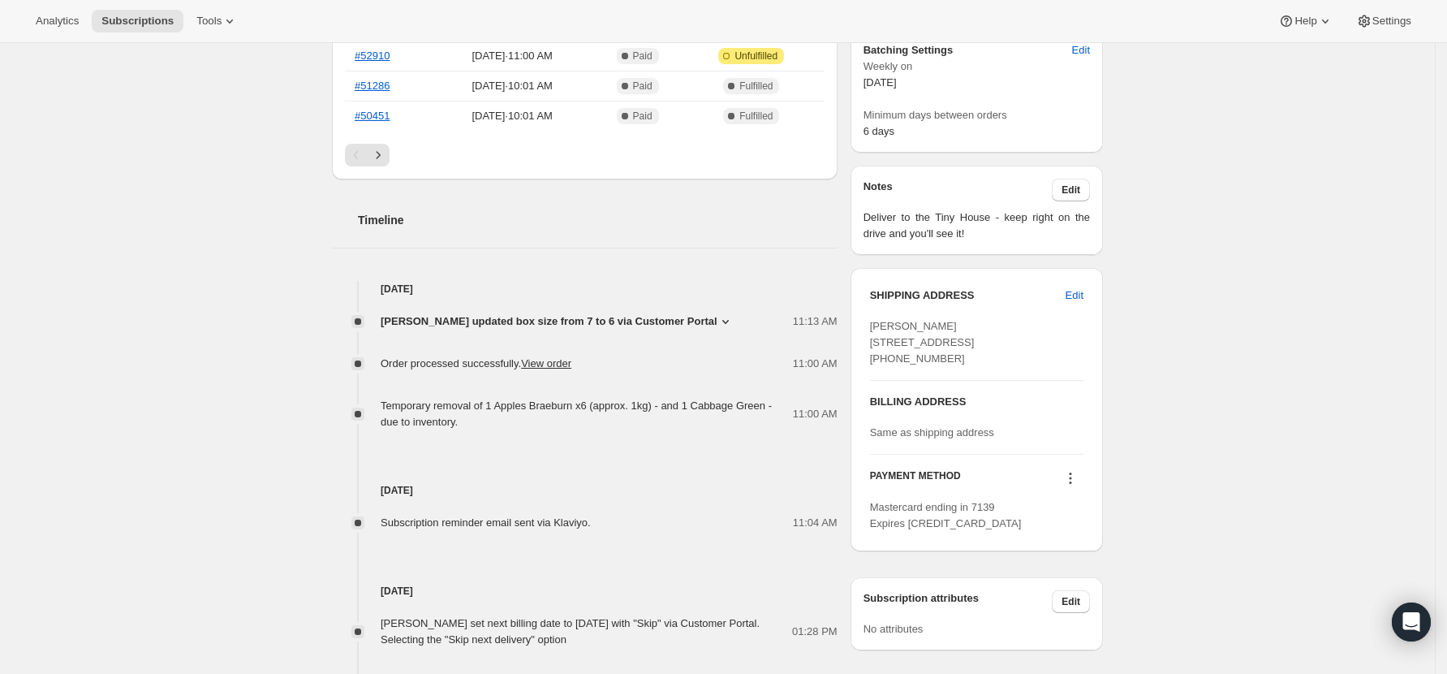
click at [644, 330] on span "[PERSON_NAME] updated box size from 7 to 6 via Customer Portal" at bounding box center [549, 321] width 337 height 16
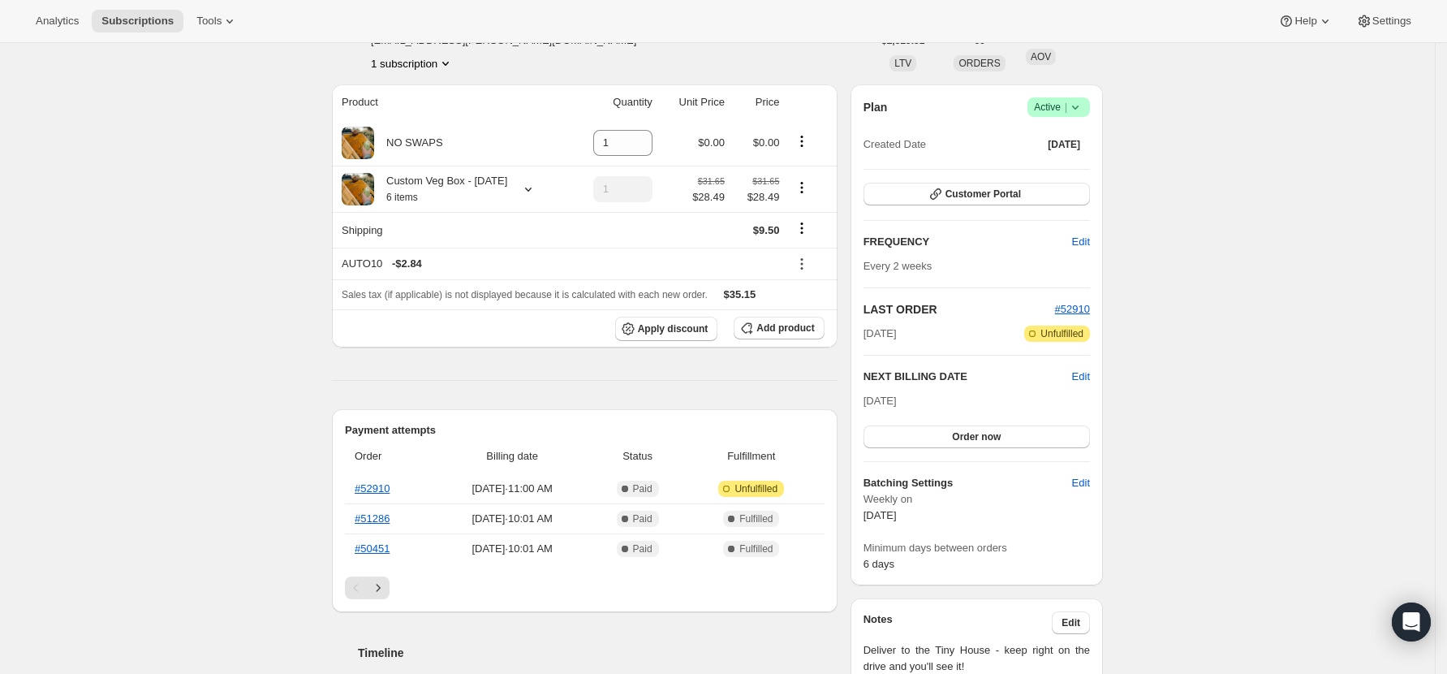
scroll to position [0, 0]
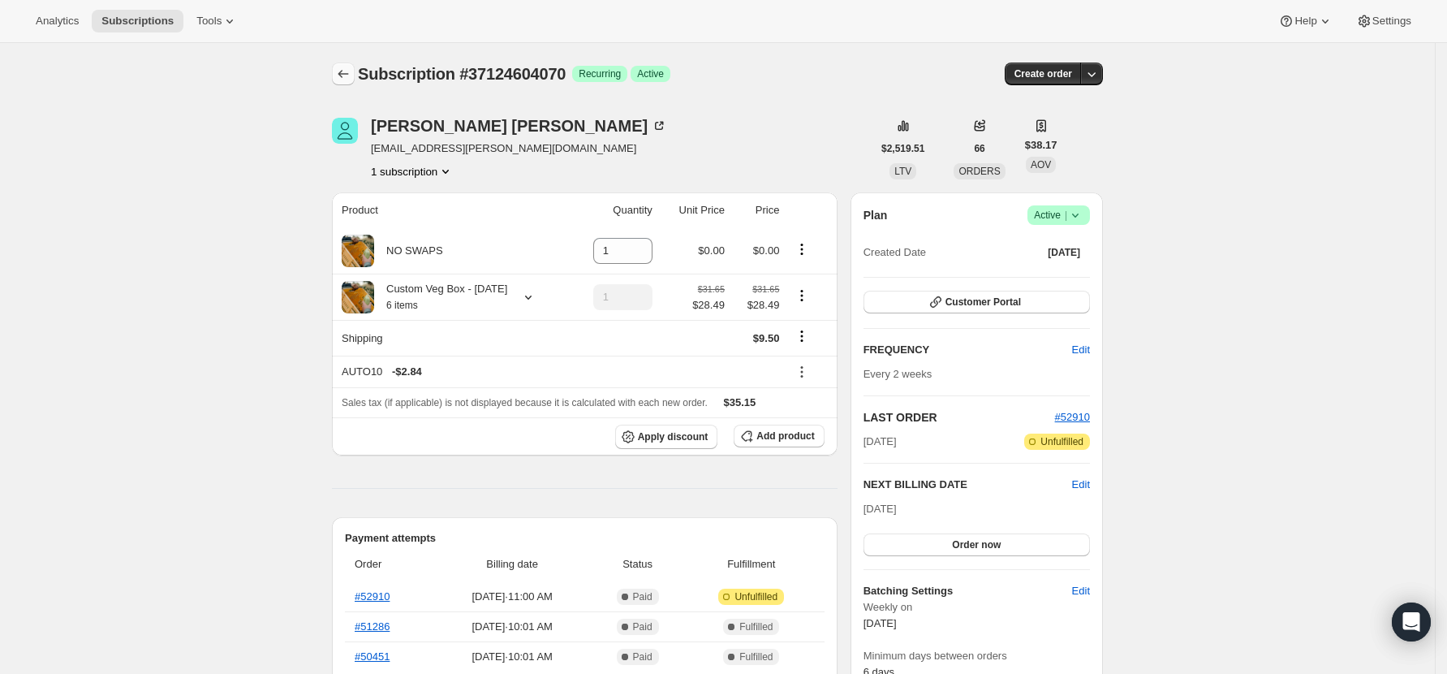
click at [344, 71] on icon "Subscriptions" at bounding box center [343, 74] width 16 height 16
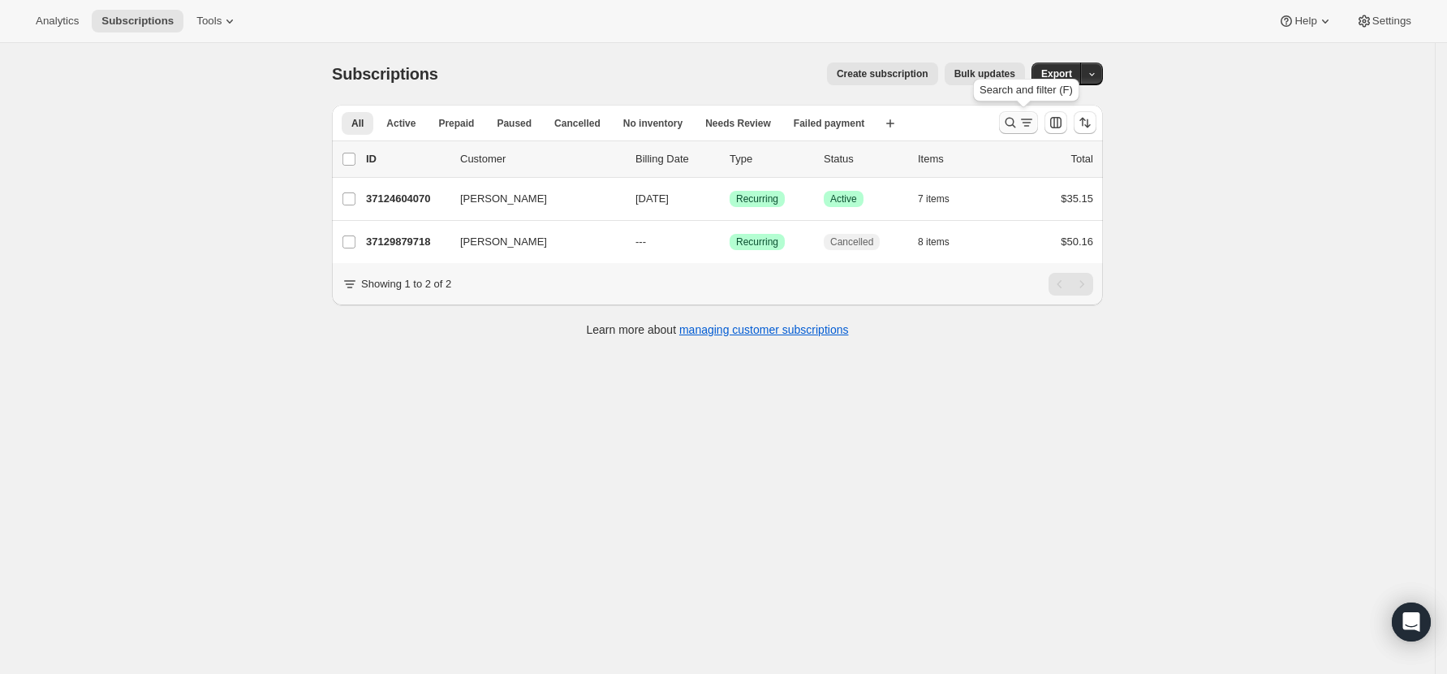
click at [1018, 123] on icon "Search and filter results" at bounding box center [1010, 122] width 16 height 16
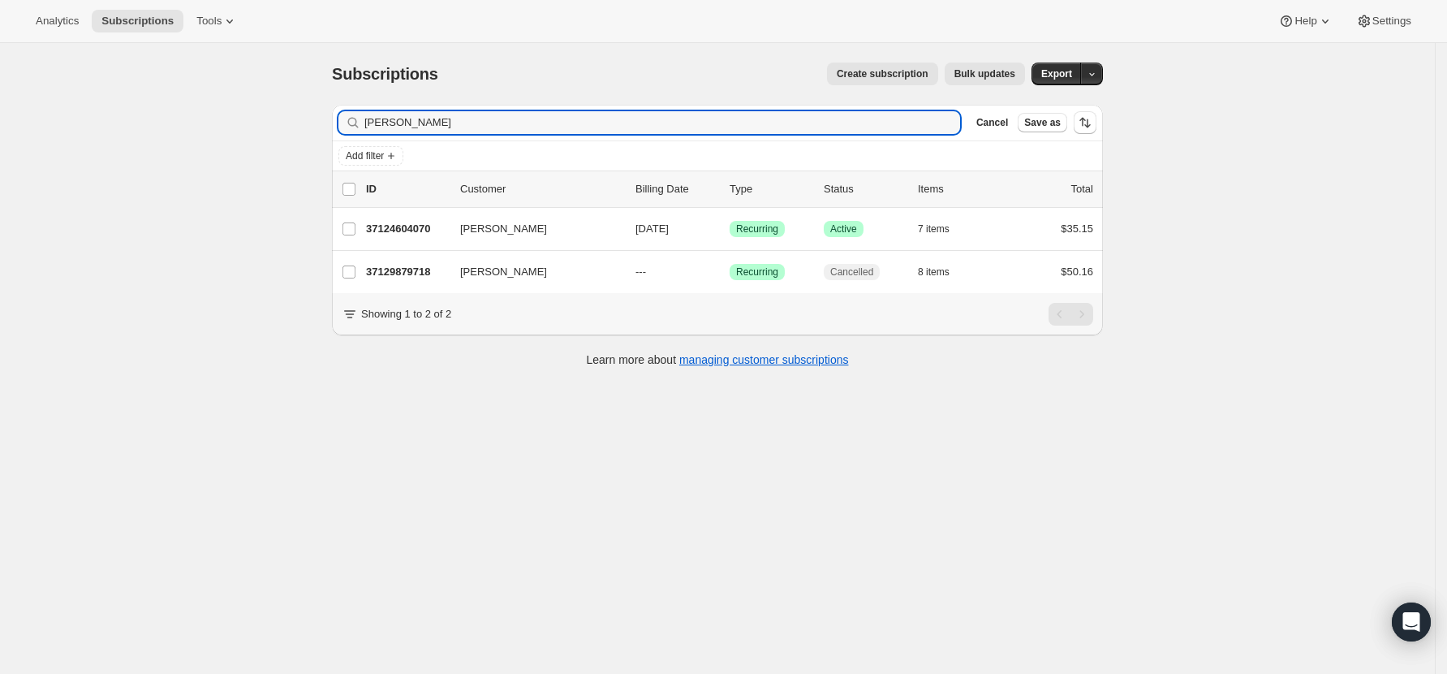
drag, startPoint x: 450, startPoint y: 119, endPoint x: 217, endPoint y: 109, distance: 234.0
click at [217, 109] on div "Subscriptions. This page is ready Subscriptions Create subscription Bulk update…" at bounding box center [717, 380] width 1435 height 674
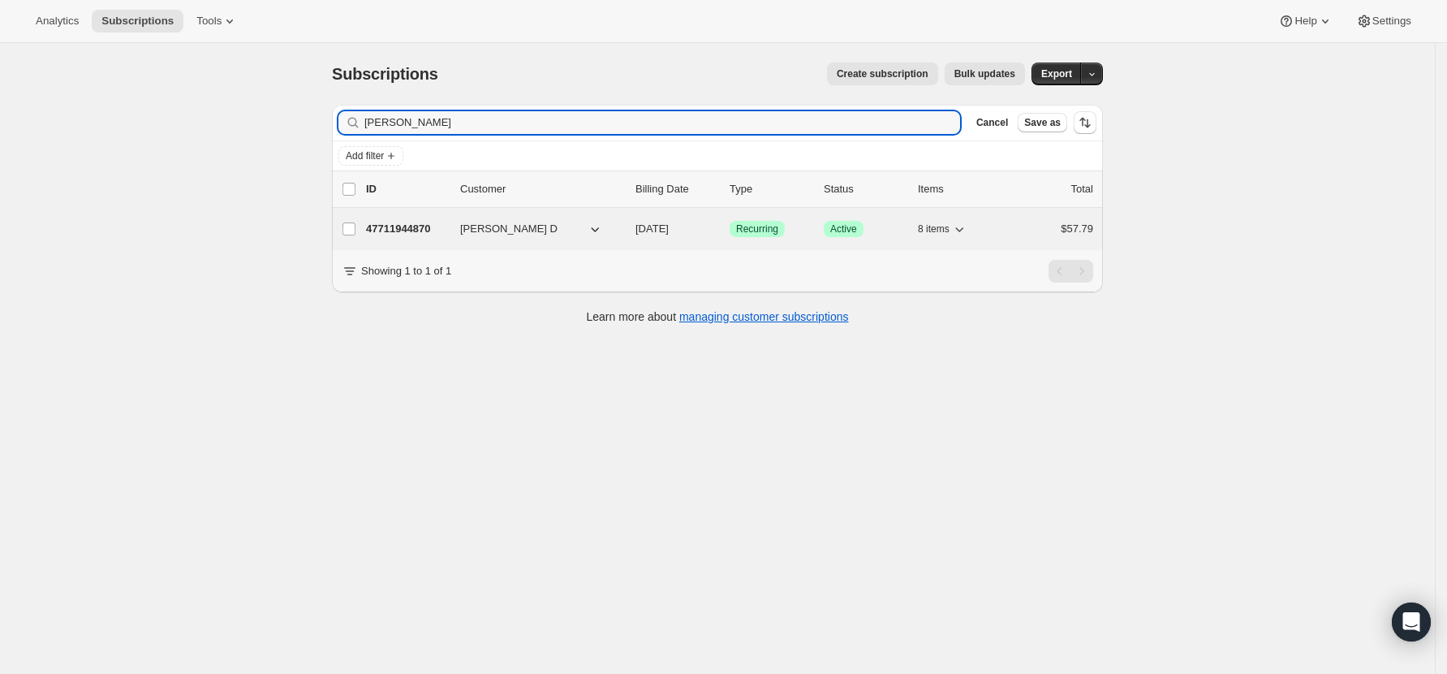
type input "garlyn"
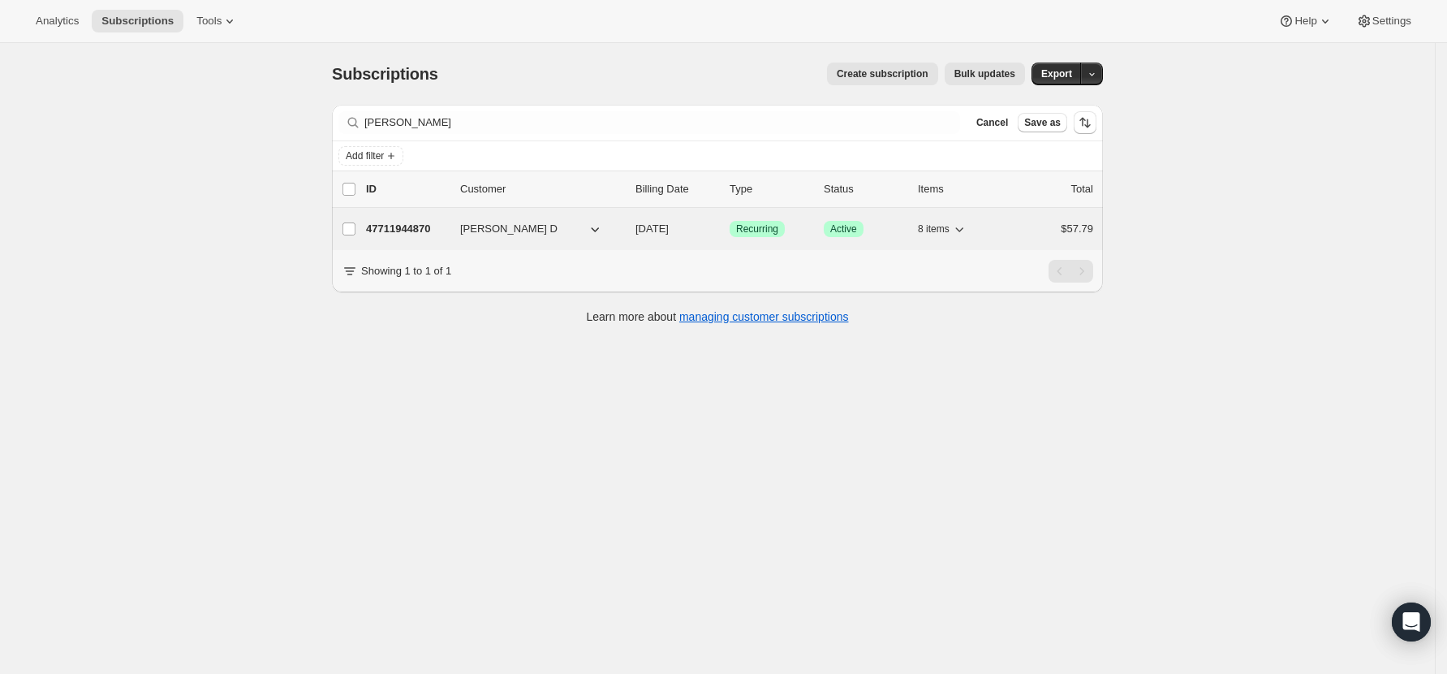
click at [395, 226] on p "47711944870" at bounding box center [406, 229] width 81 height 16
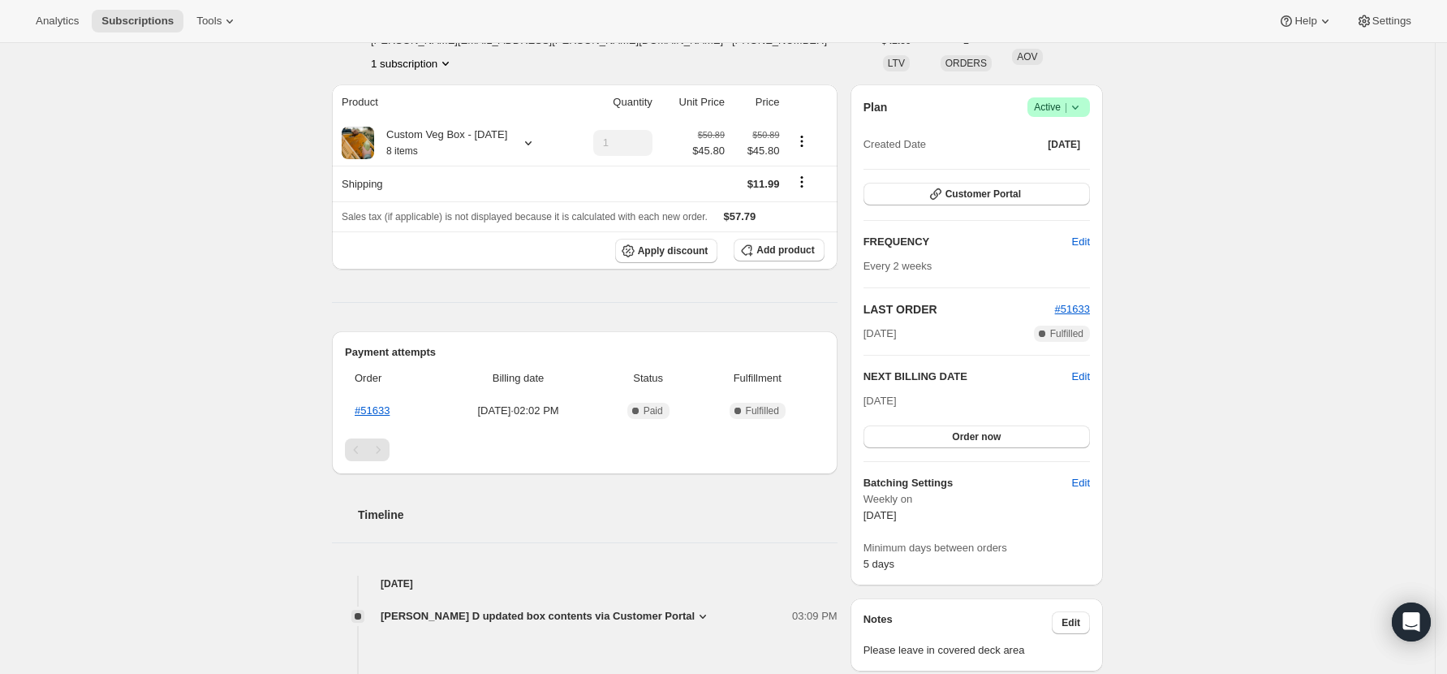
scroll to position [216, 0]
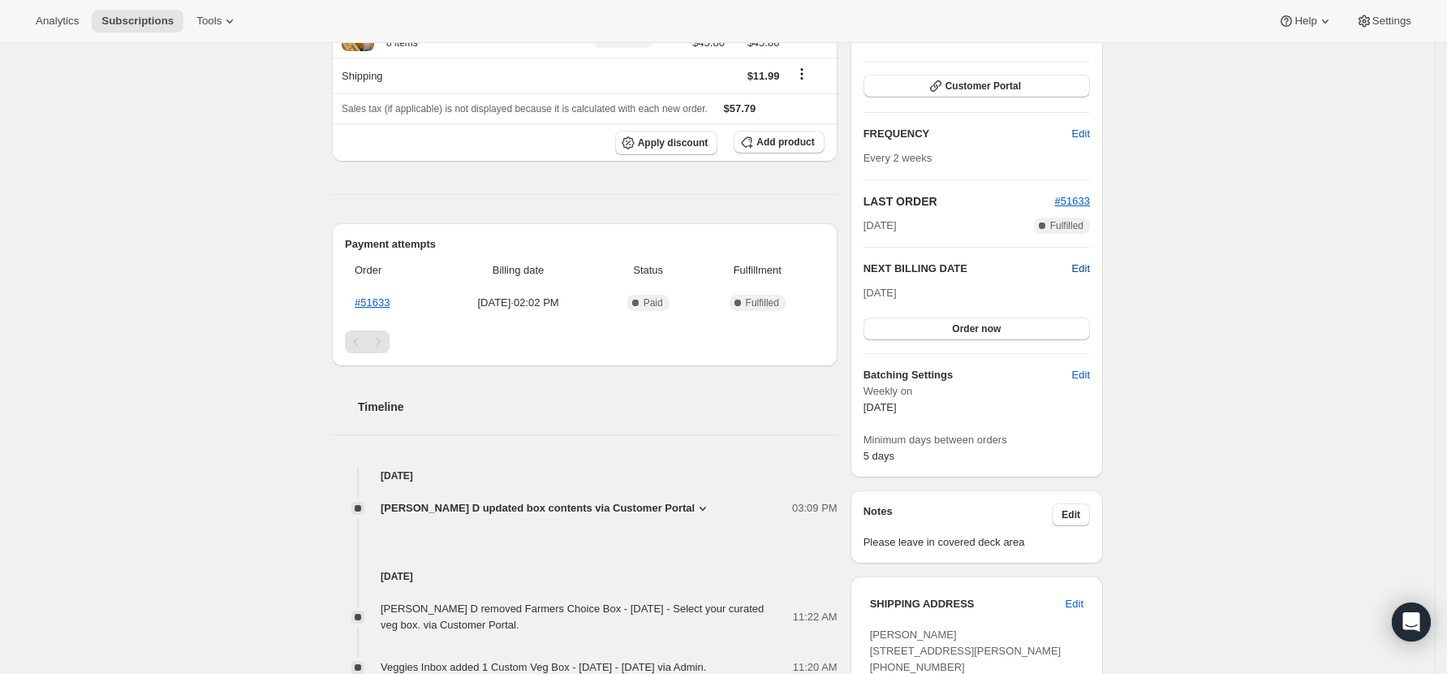
click at [1090, 264] on span "Edit" at bounding box center [1081, 269] width 18 height 16
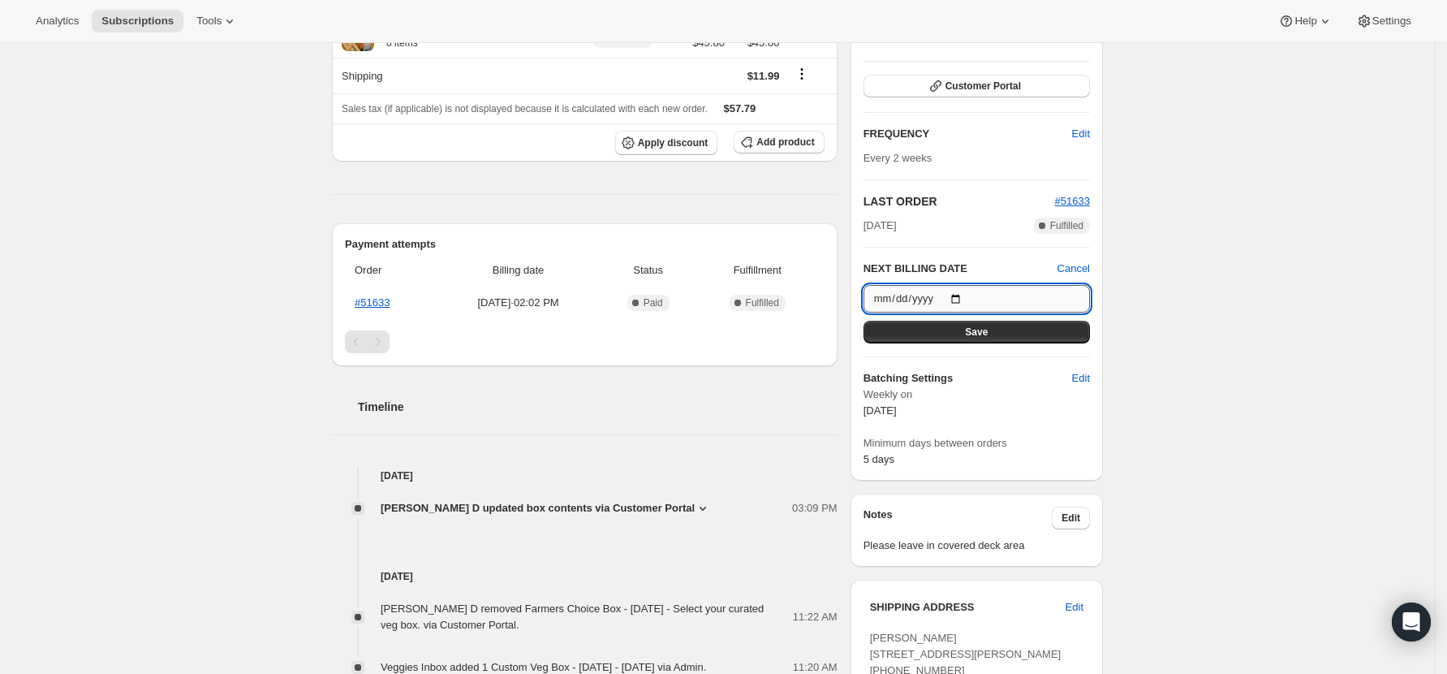
click at [962, 297] on input "2025-10-18" at bounding box center [977, 299] width 226 height 28
type input "2025-10-11"
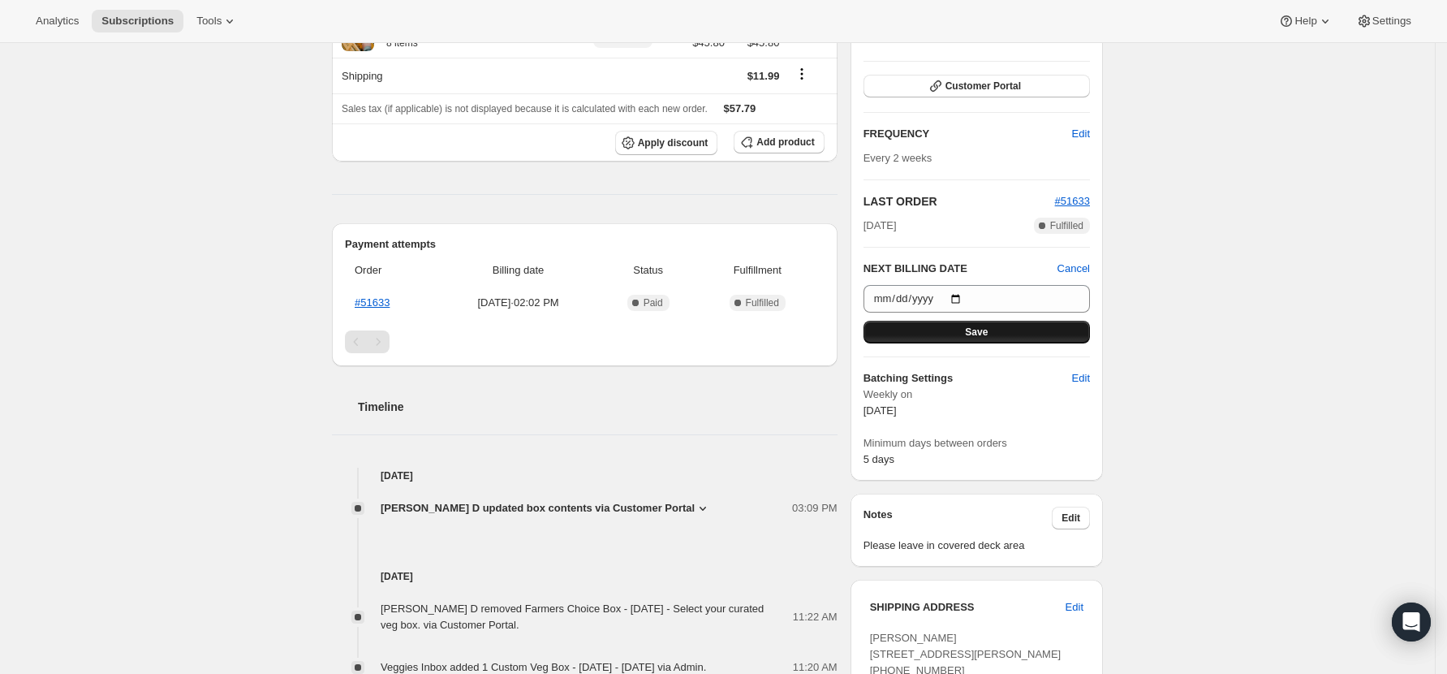
click at [980, 332] on span "Save" at bounding box center [976, 331] width 23 height 13
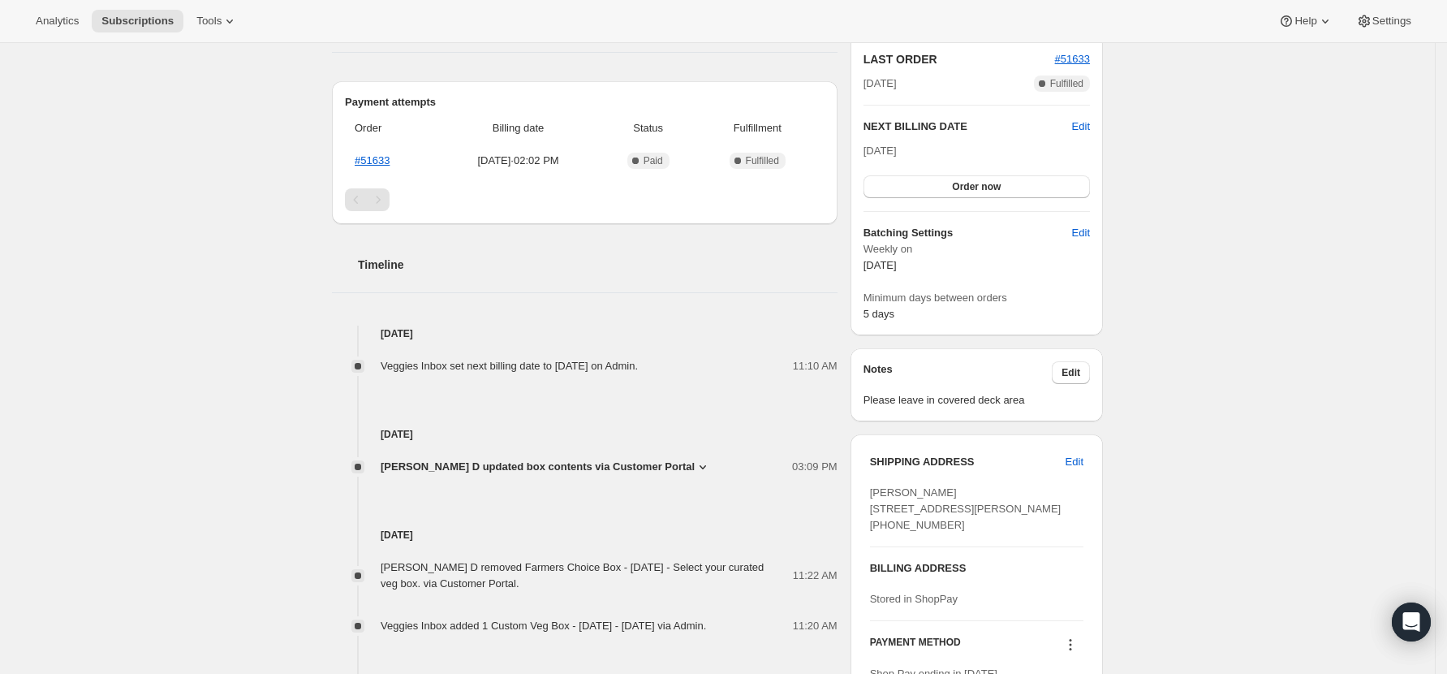
scroll to position [0, 0]
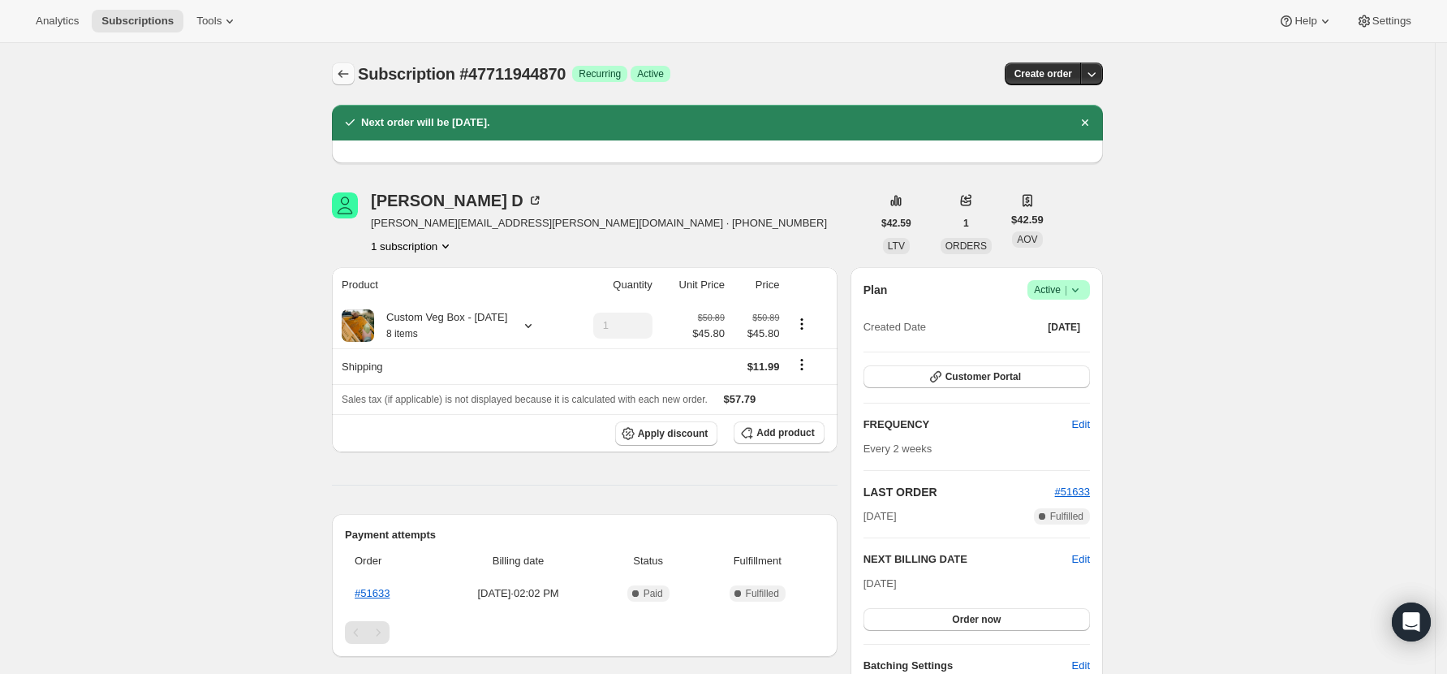
click at [351, 72] on icon "Subscriptions" at bounding box center [343, 74] width 16 height 16
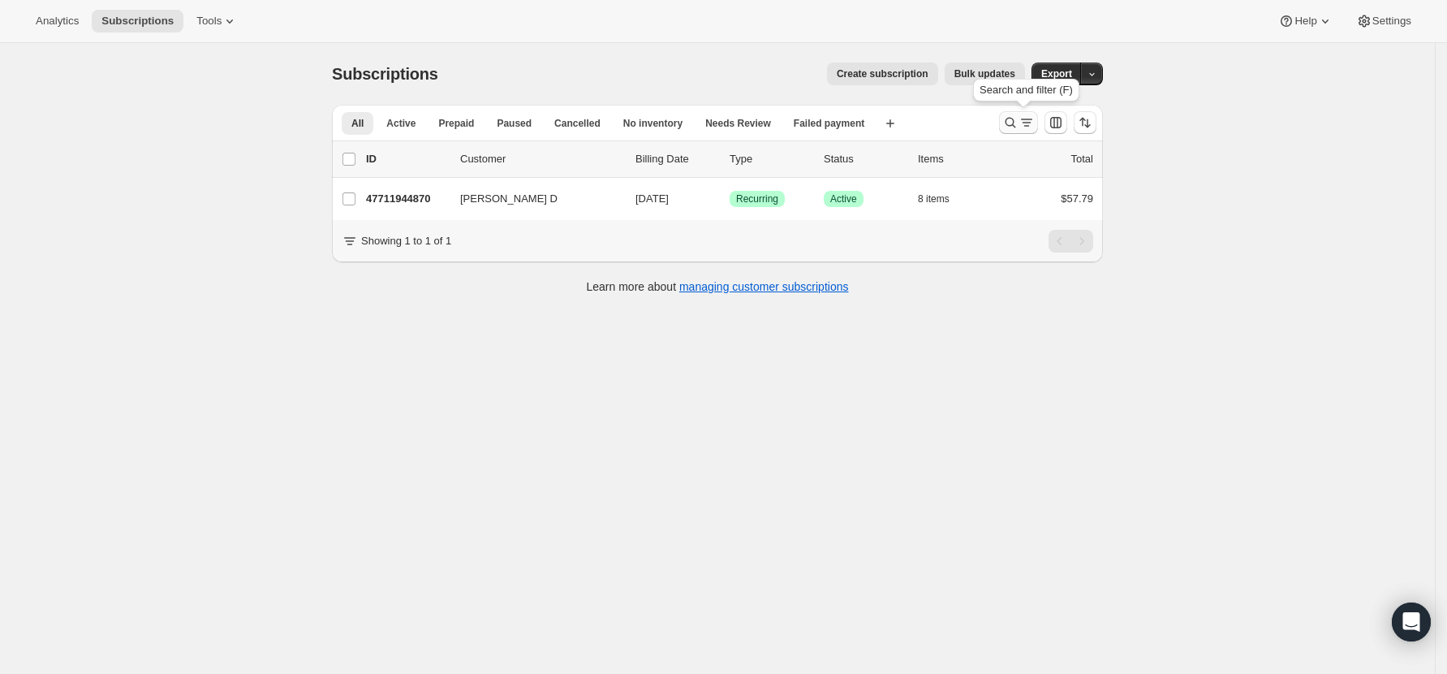
click at [1016, 122] on icon "Search and filter results" at bounding box center [1011, 123] width 11 height 11
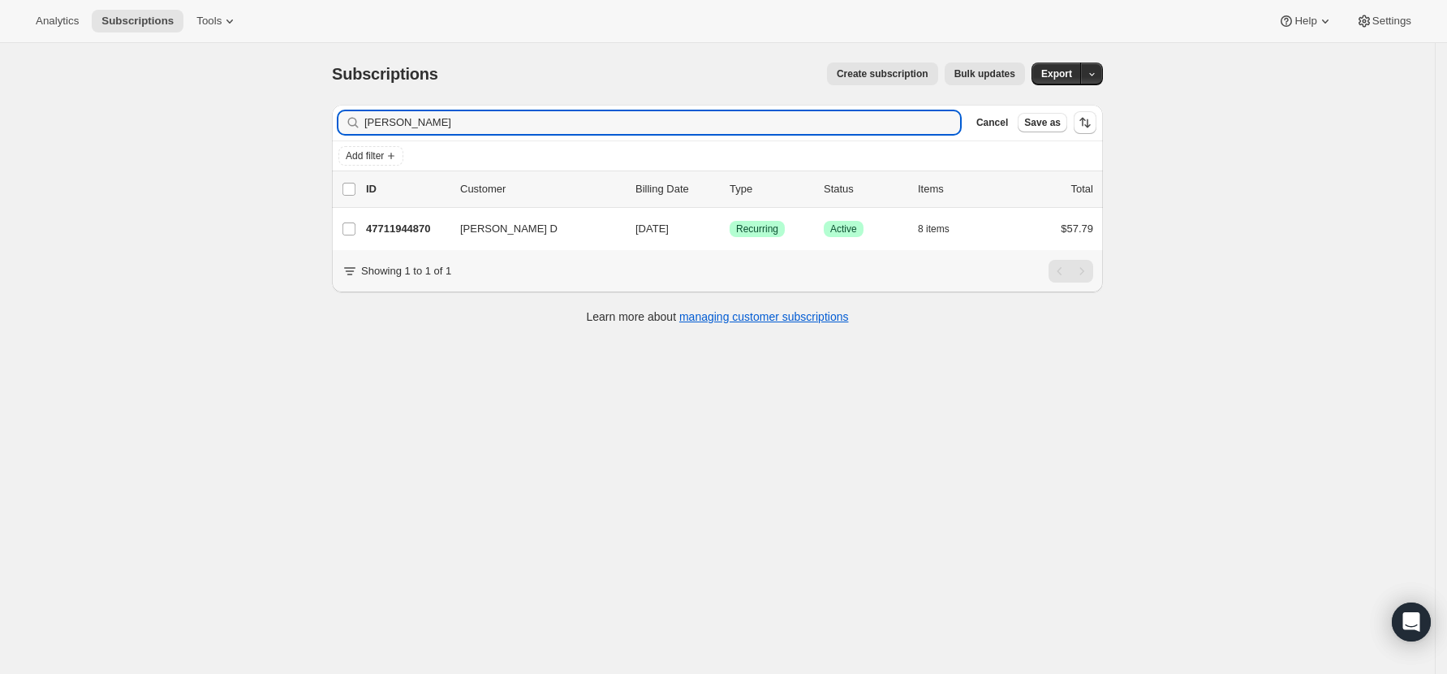
drag, startPoint x: 214, startPoint y: 127, endPoint x: 191, endPoint y: 132, distance: 24.0
click at [191, 132] on div "Subscriptions. This page is ready Subscriptions Create subscription Bulk update…" at bounding box center [717, 380] width 1435 height 674
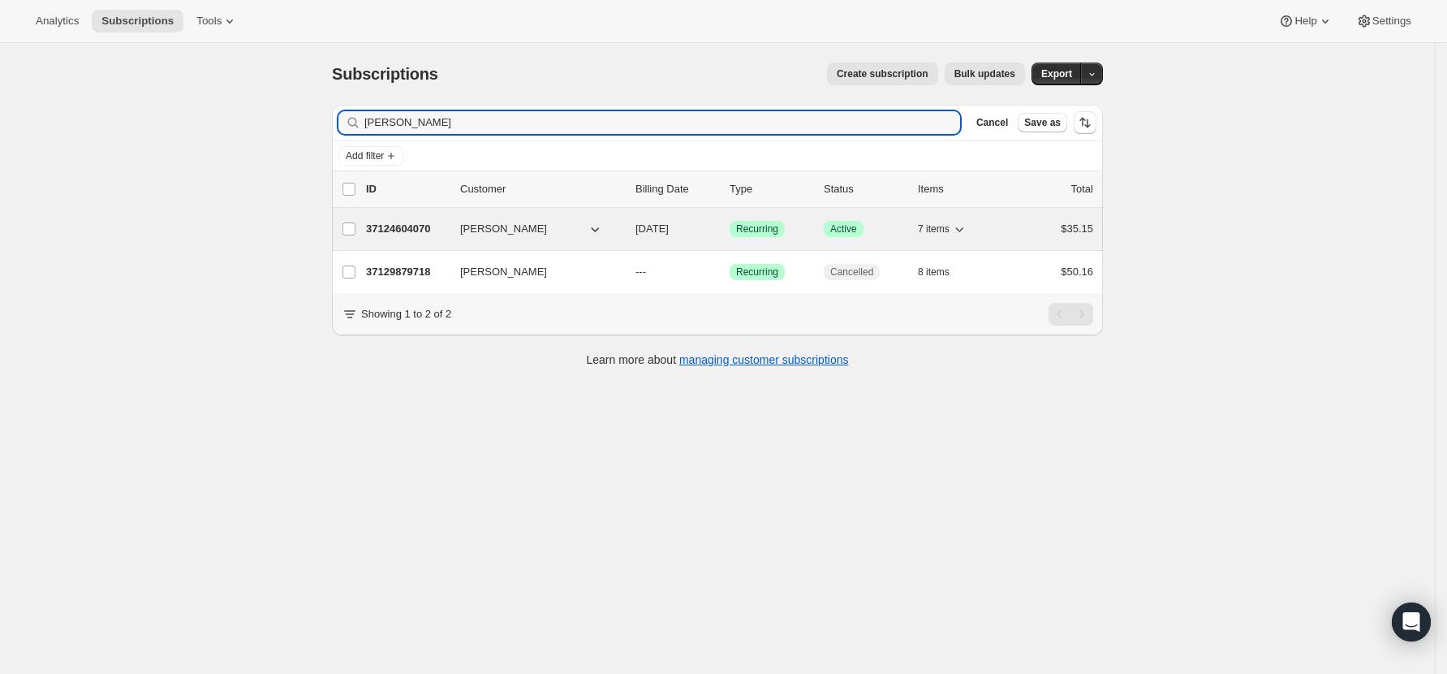
type input "[PERSON_NAME]"
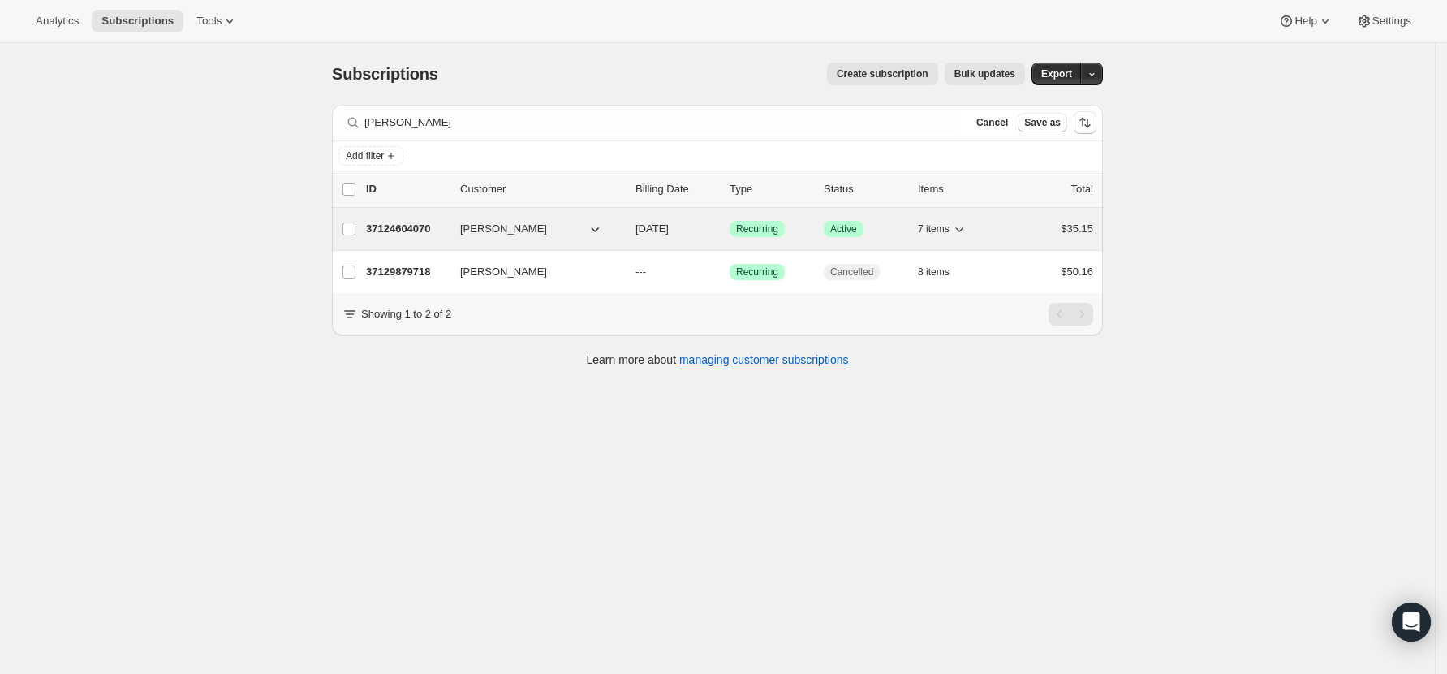
click at [393, 228] on p "37124604070" at bounding box center [406, 229] width 81 height 16
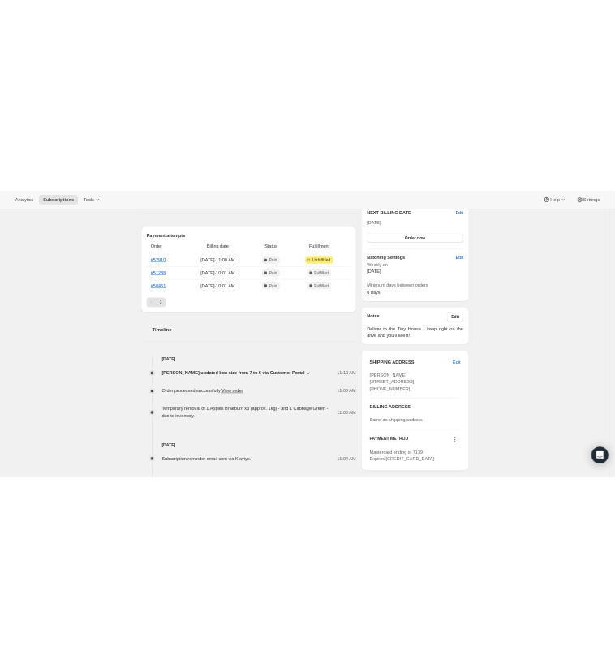
scroll to position [541, 0]
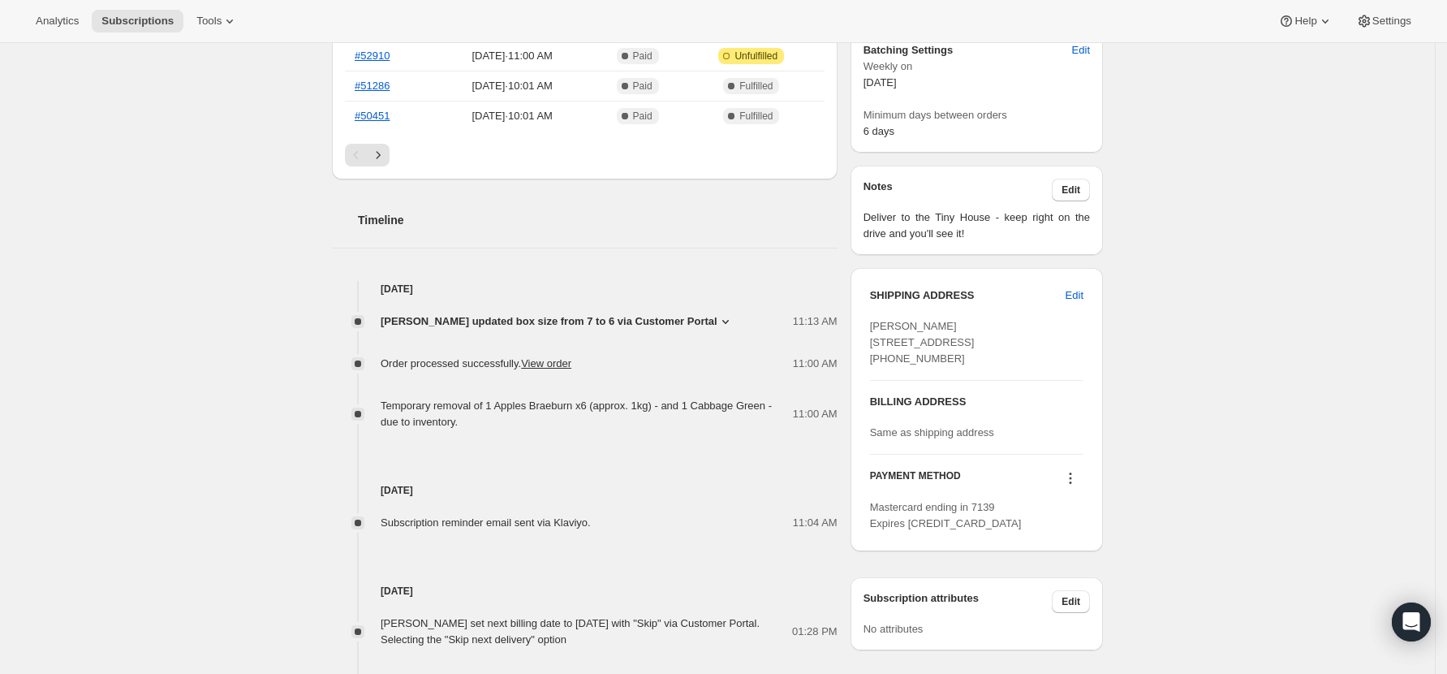
click at [718, 330] on icon at bounding box center [726, 321] width 16 height 16
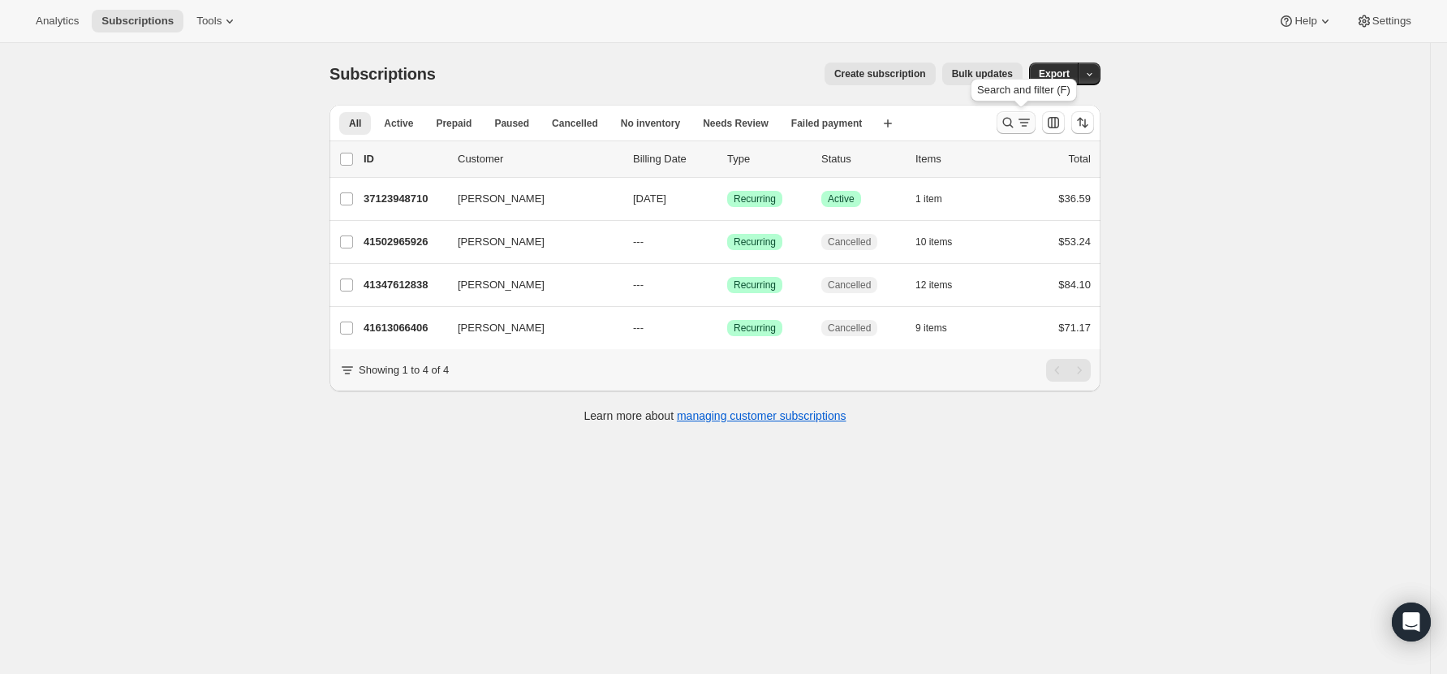
click at [1015, 121] on icon "Search and filter results" at bounding box center [1008, 122] width 16 height 16
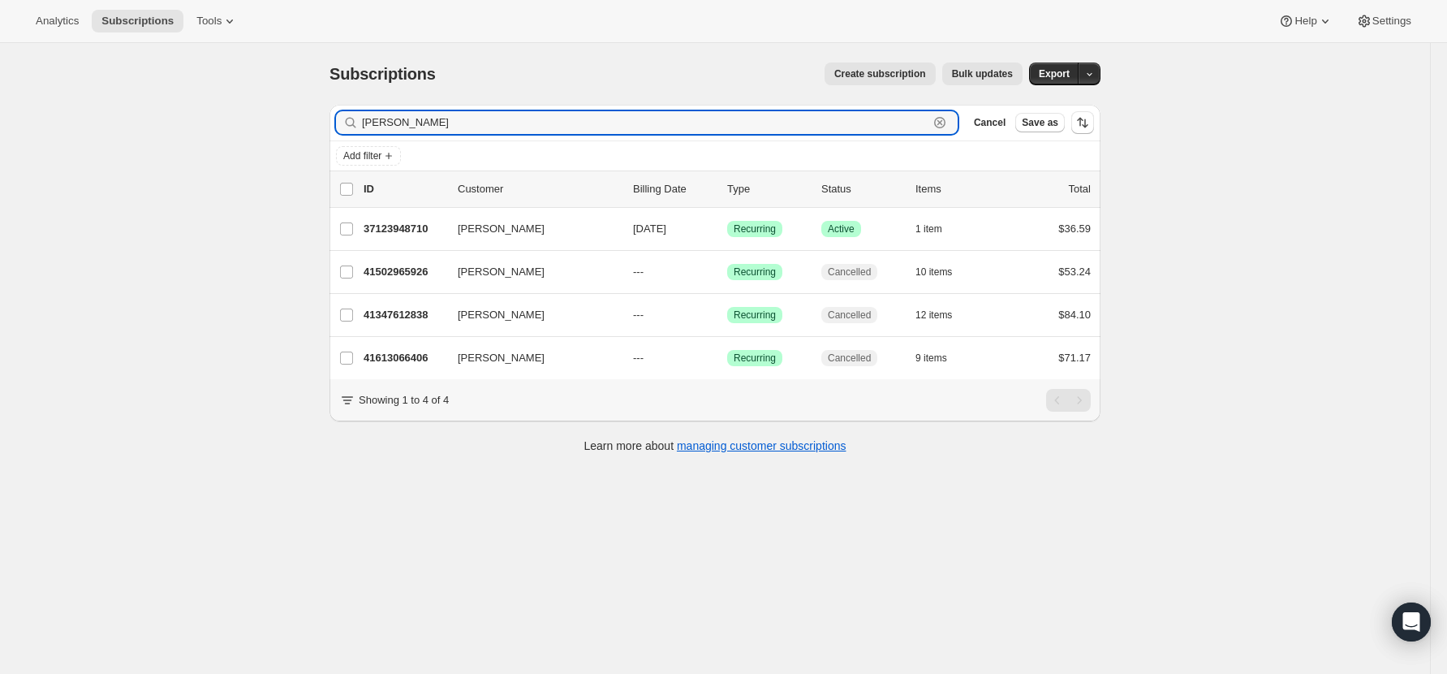
drag, startPoint x: 430, startPoint y: 123, endPoint x: 144, endPoint y: 120, distance: 286.5
click at [144, 120] on div "Subscriptions. This page is ready Subscriptions Create subscription Bulk update…" at bounding box center [715, 380] width 1430 height 674
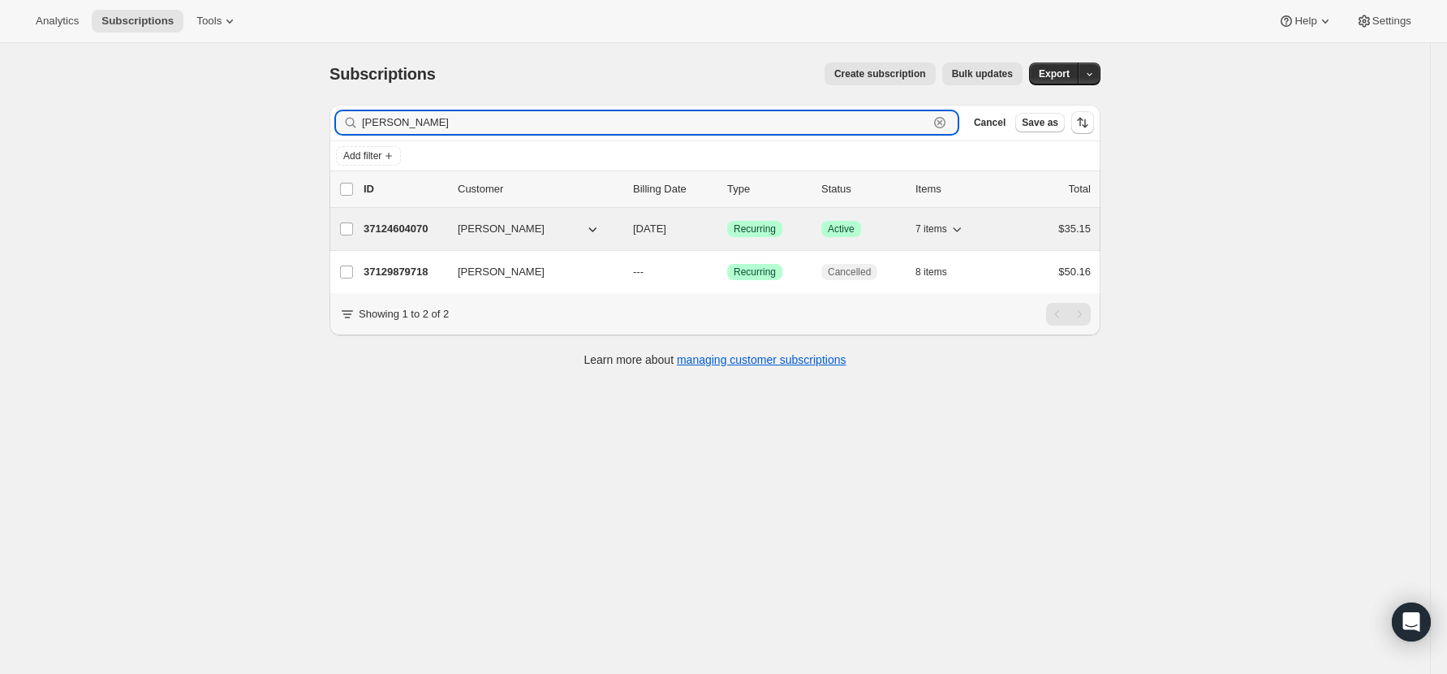
type input "[PERSON_NAME]"
click at [409, 227] on p "37124604070" at bounding box center [404, 229] width 81 height 16
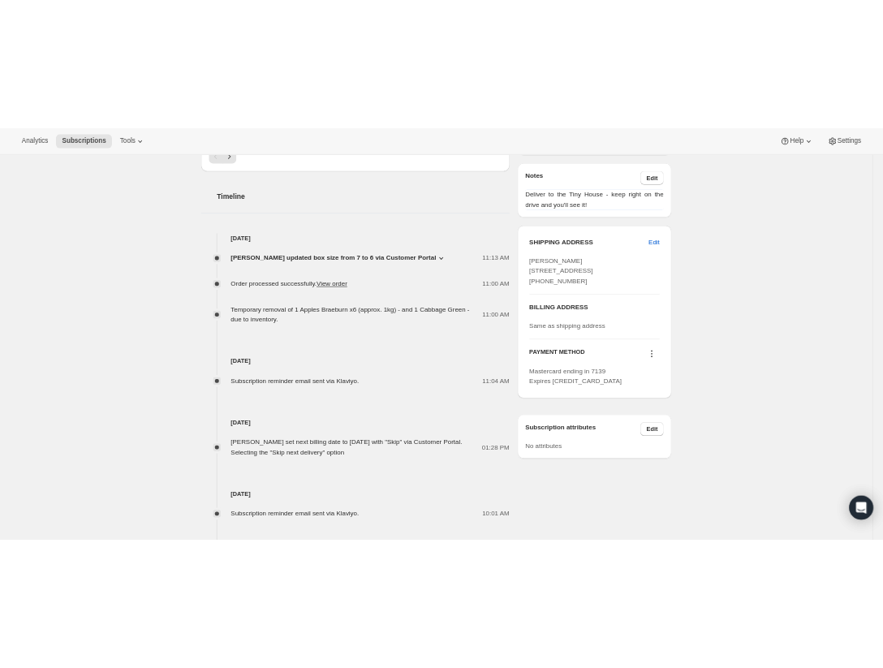
scroll to position [757, 0]
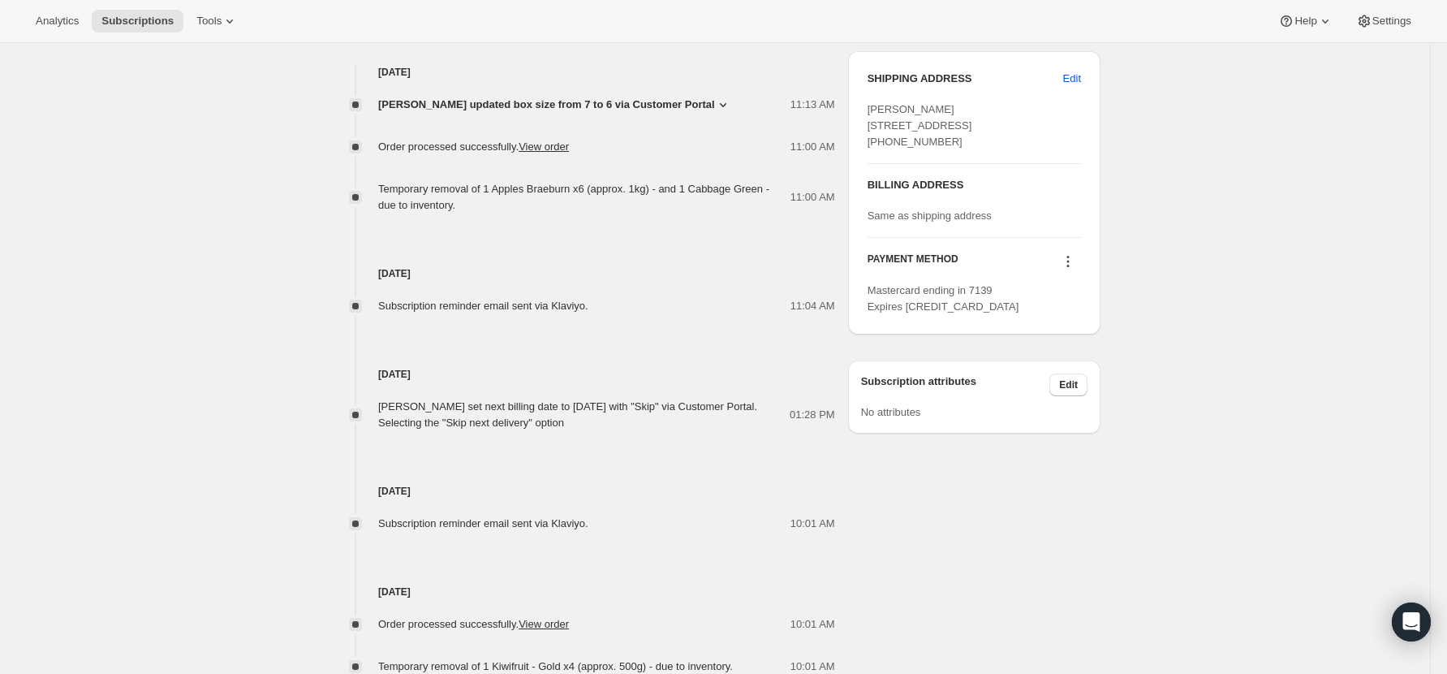
click at [661, 110] on div "[PERSON_NAME] updated box size from 7 to 6 via Customer Portal 11:13 AM New box…" at bounding box center [583, 146] width 506 height 133
click at [664, 113] on span "[PERSON_NAME] updated box size from 7 to 6 via Customer Portal" at bounding box center [546, 105] width 337 height 16
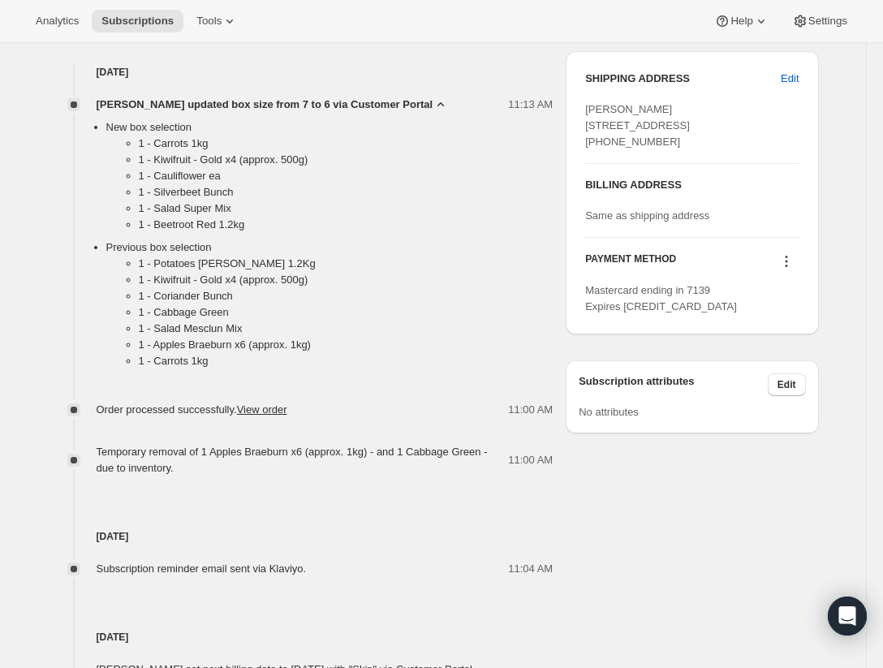
click at [274, 369] on li "1 - Carrots 1kg" at bounding box center [346, 361] width 415 height 16
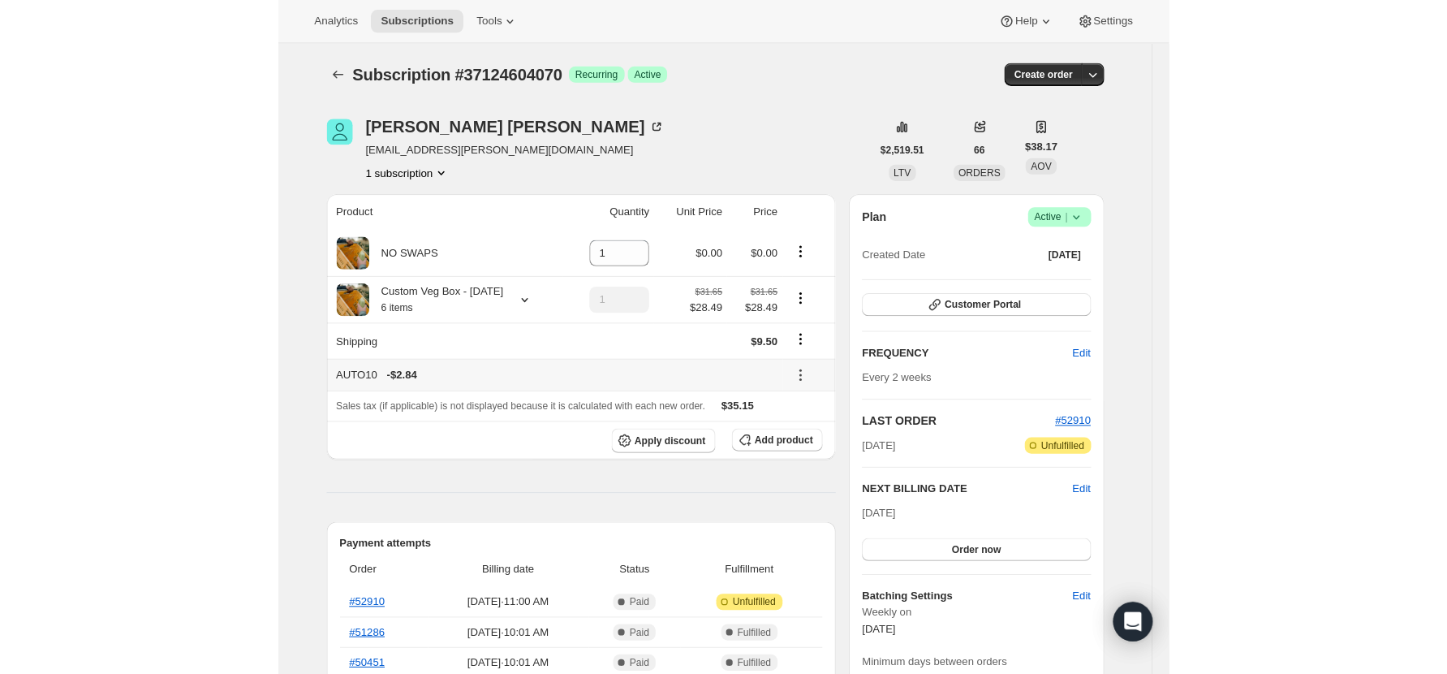
scroll to position [108, 0]
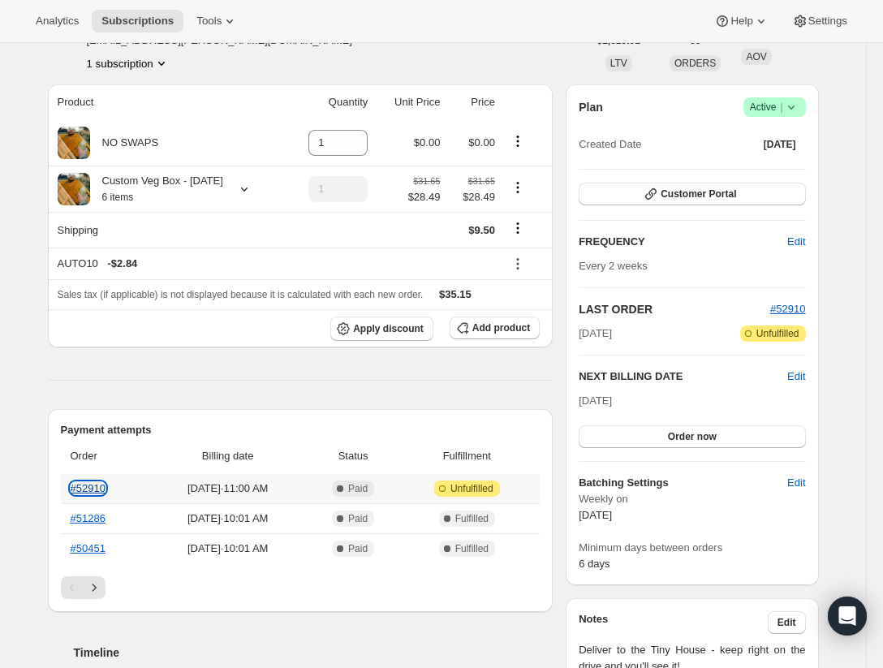
click at [88, 494] on link "#52910" at bounding box center [88, 488] width 35 height 12
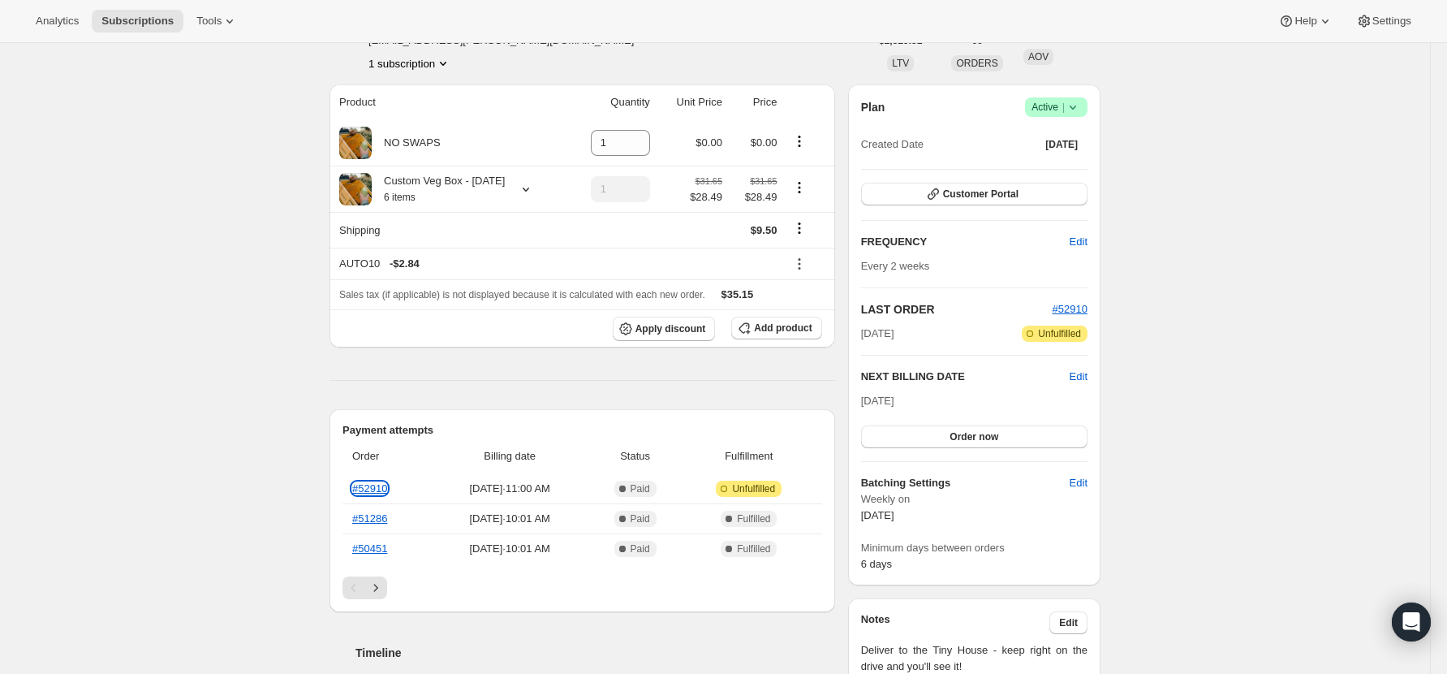
scroll to position [0, 0]
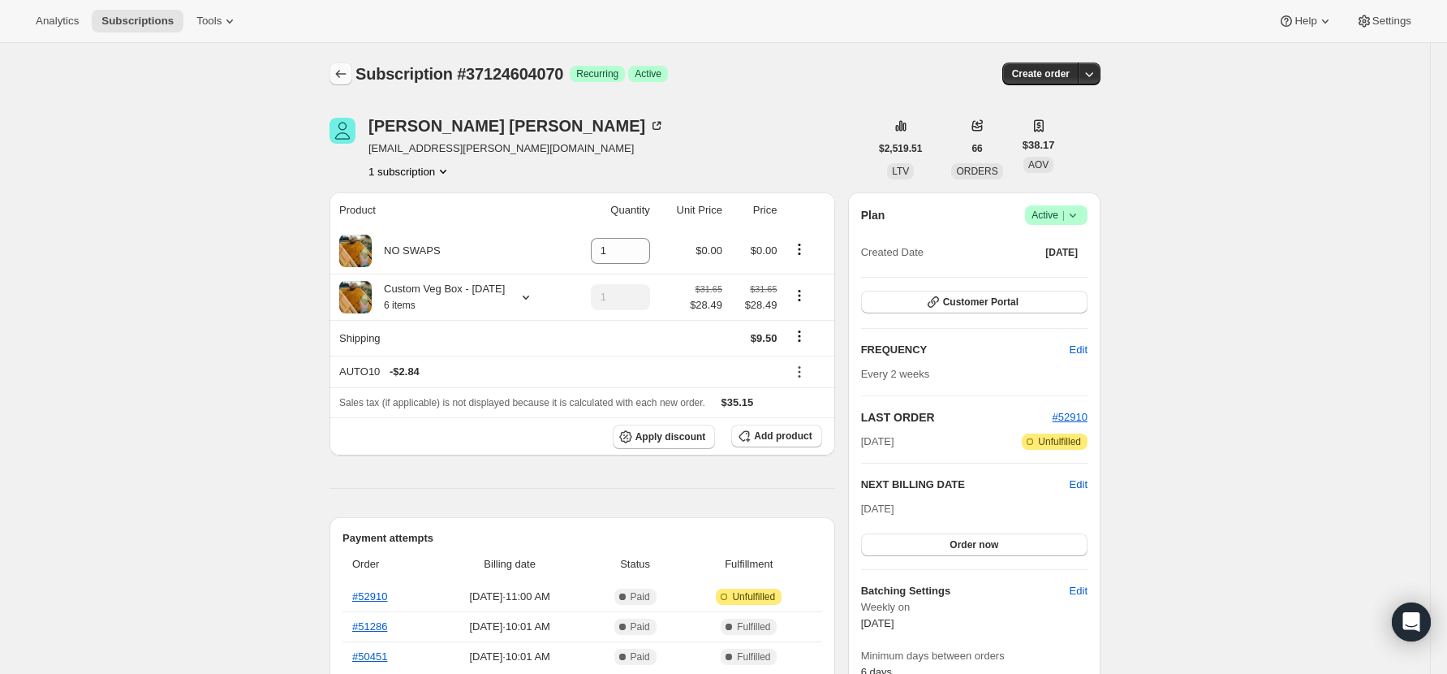
click at [342, 73] on icon "Subscriptions" at bounding box center [341, 74] width 16 height 16
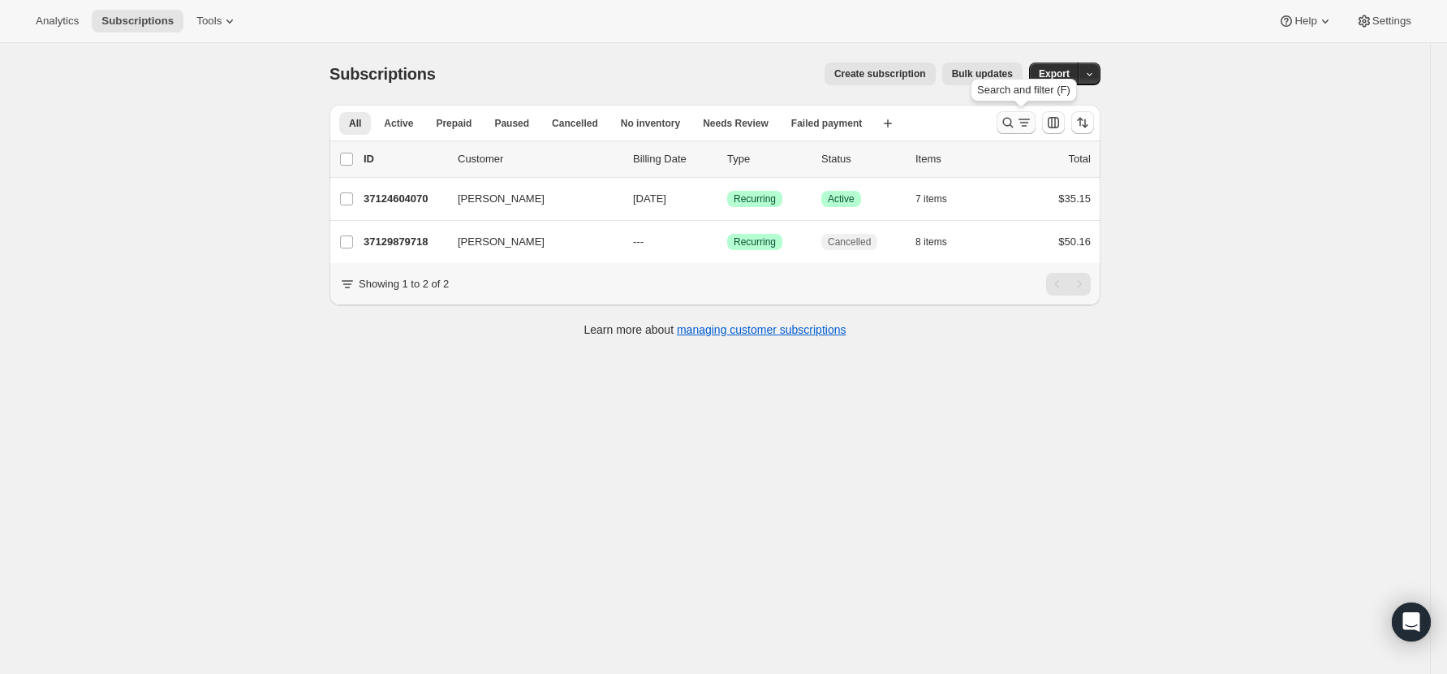
click at [1016, 123] on icon "Search and filter results" at bounding box center [1008, 122] width 16 height 16
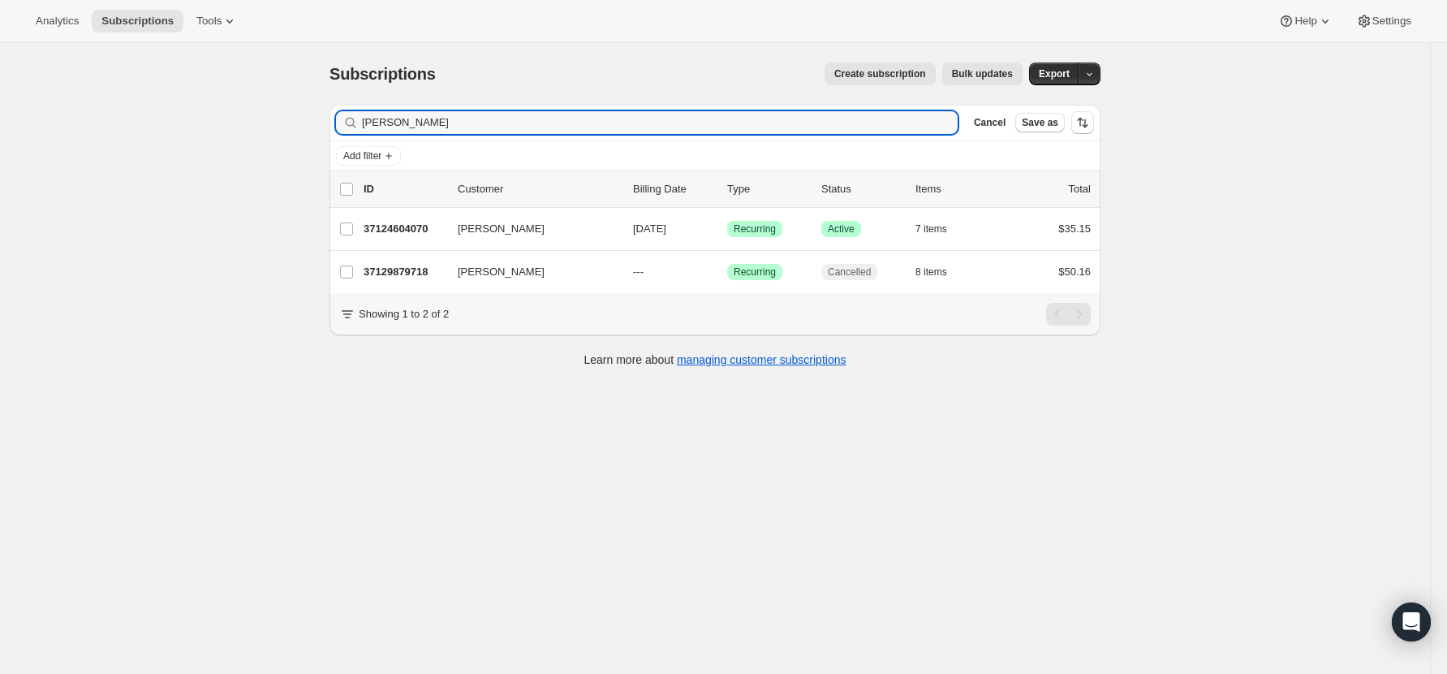
drag, startPoint x: 404, startPoint y: 130, endPoint x: 152, endPoint y: 127, distance: 252.4
click at [152, 127] on div "Subscriptions. This page is ready Subscriptions Create subscription Bulk update…" at bounding box center [715, 380] width 1430 height 674
type input "fanny"
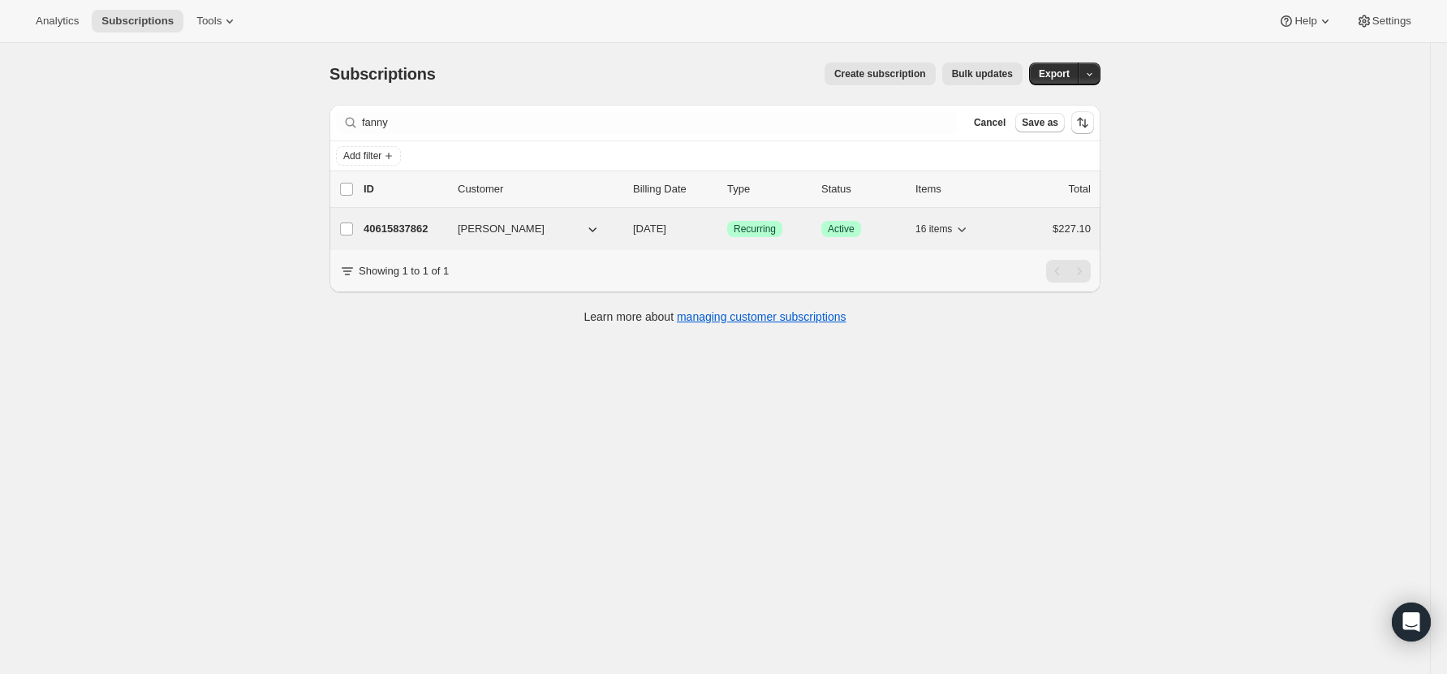
click at [412, 228] on p "40615837862" at bounding box center [404, 229] width 81 height 16
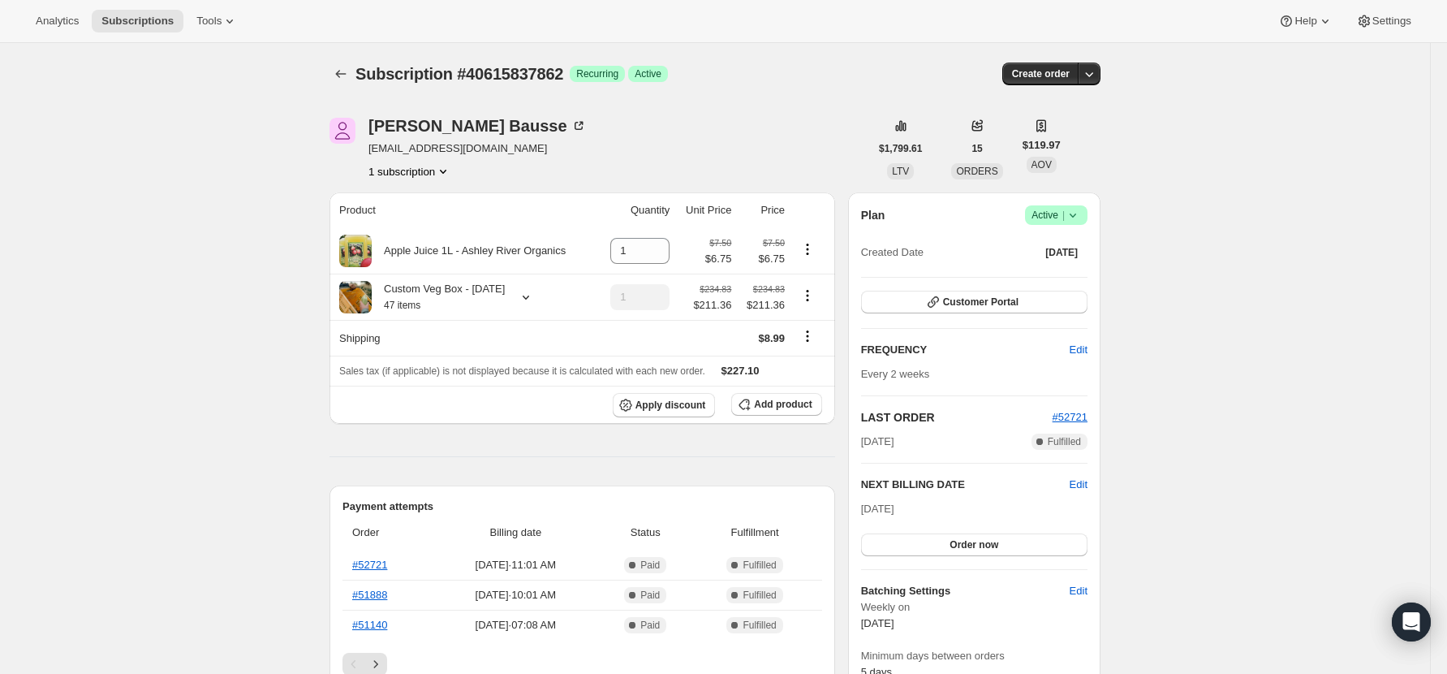
scroll to position [216, 0]
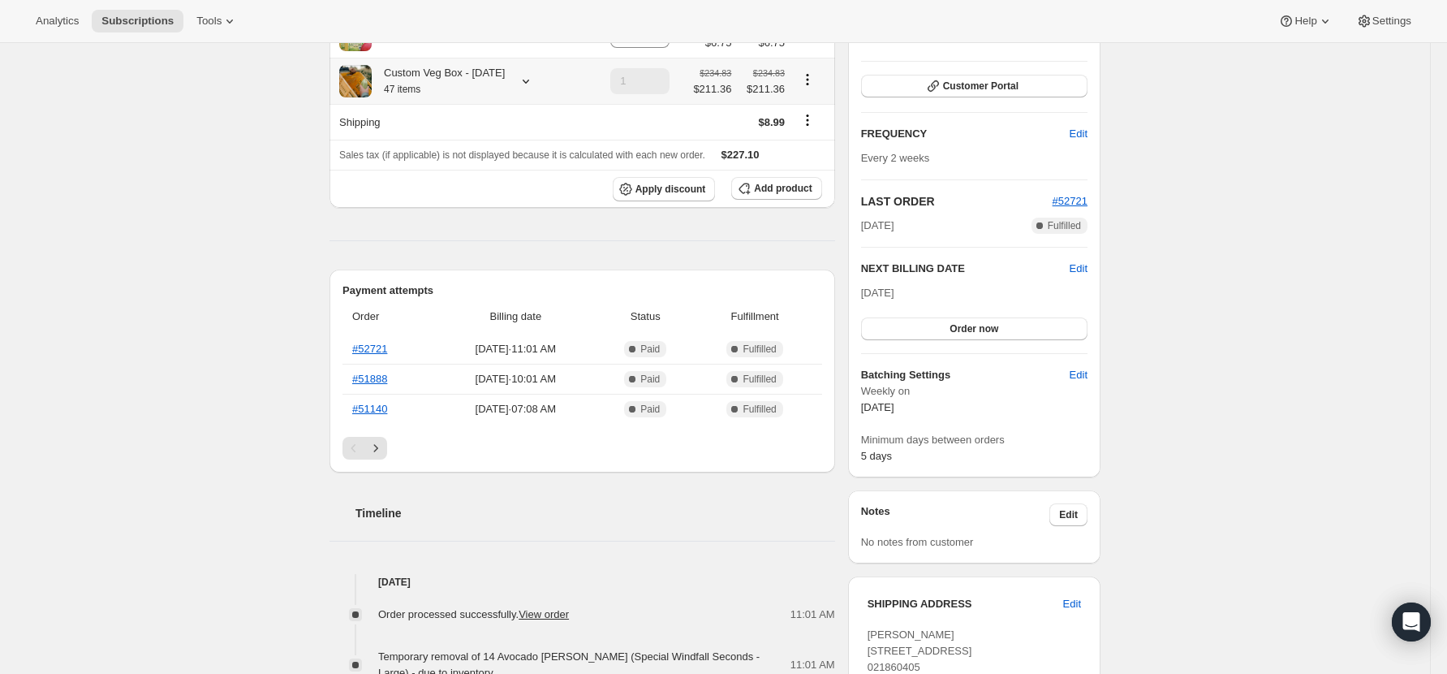
click at [521, 87] on icon at bounding box center [526, 81] width 16 height 16
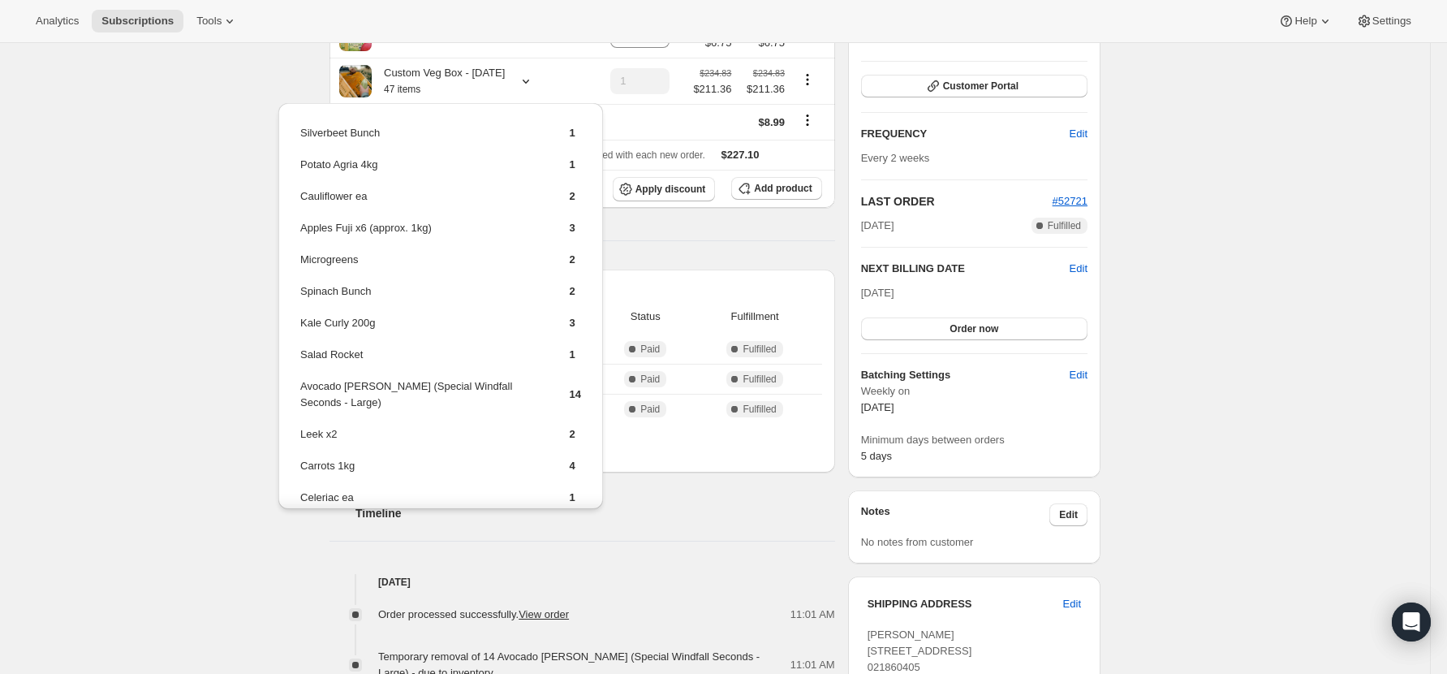
click at [134, 346] on div "Subscription #40615837862. This page is ready Subscription #40615837862 Success…" at bounding box center [715, 631] width 1430 height 1609
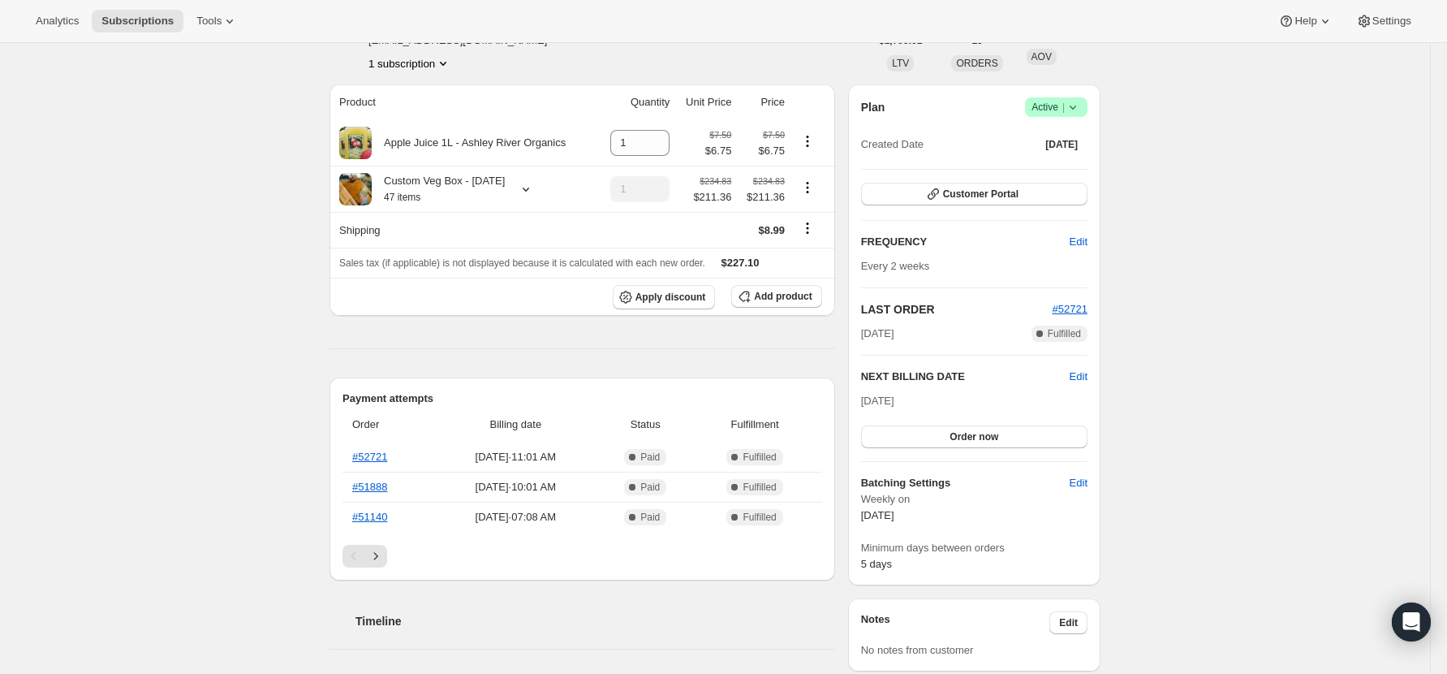
scroll to position [0, 0]
